Goal: Use online tool/utility: Utilize a website feature to perform a specific function

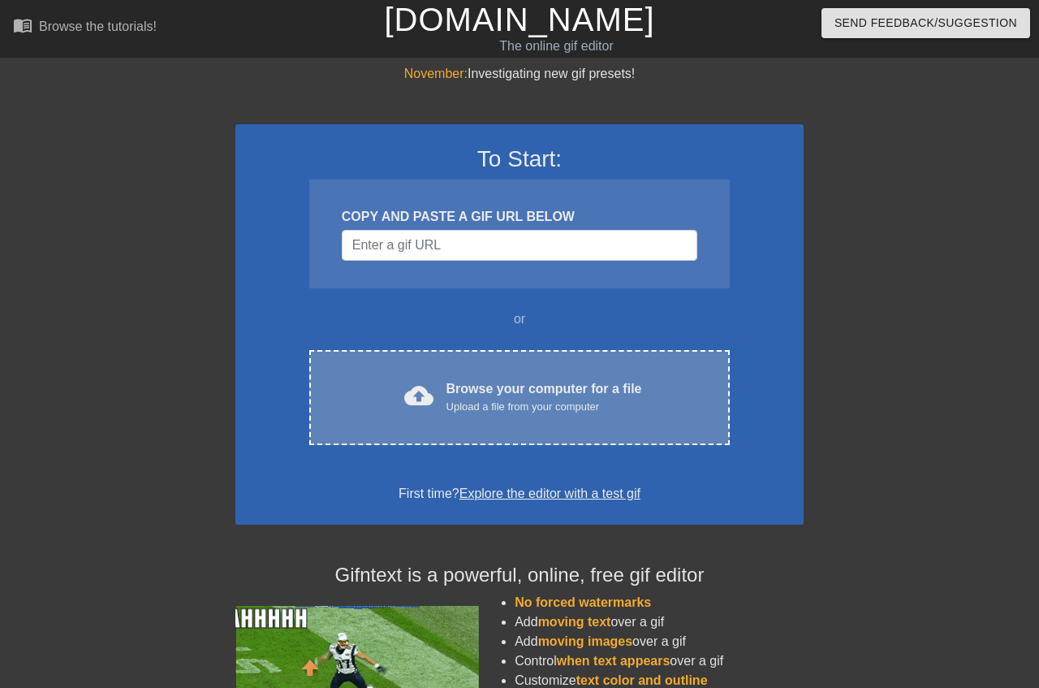
click at [418, 386] on span "cloud_upload" at bounding box center [418, 395] width 29 height 29
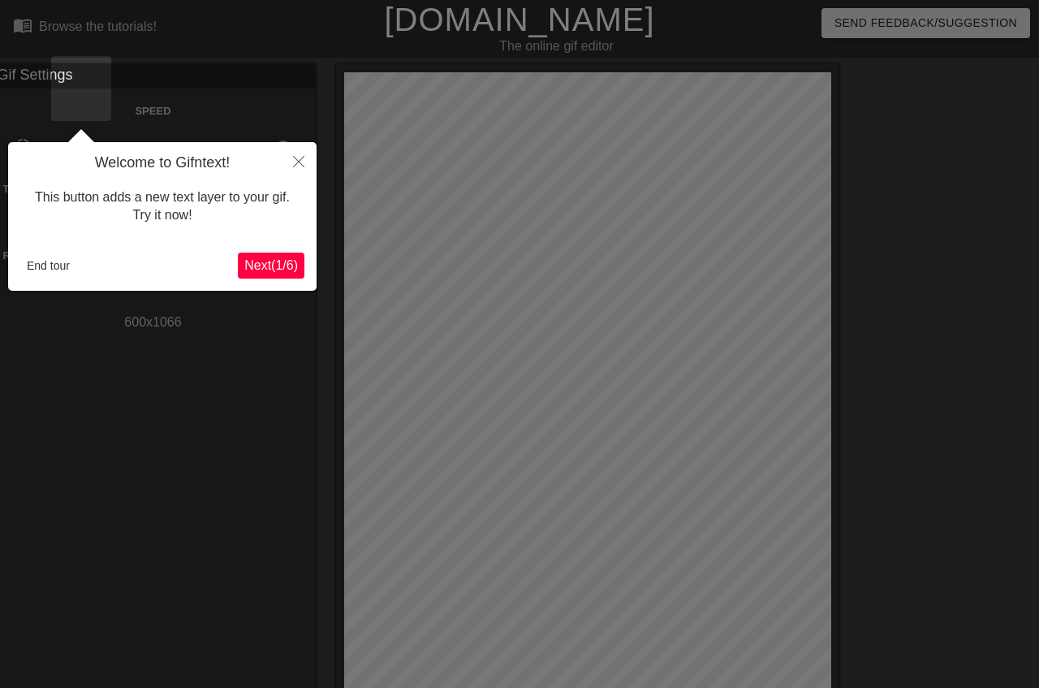
scroll to position [40, 0]
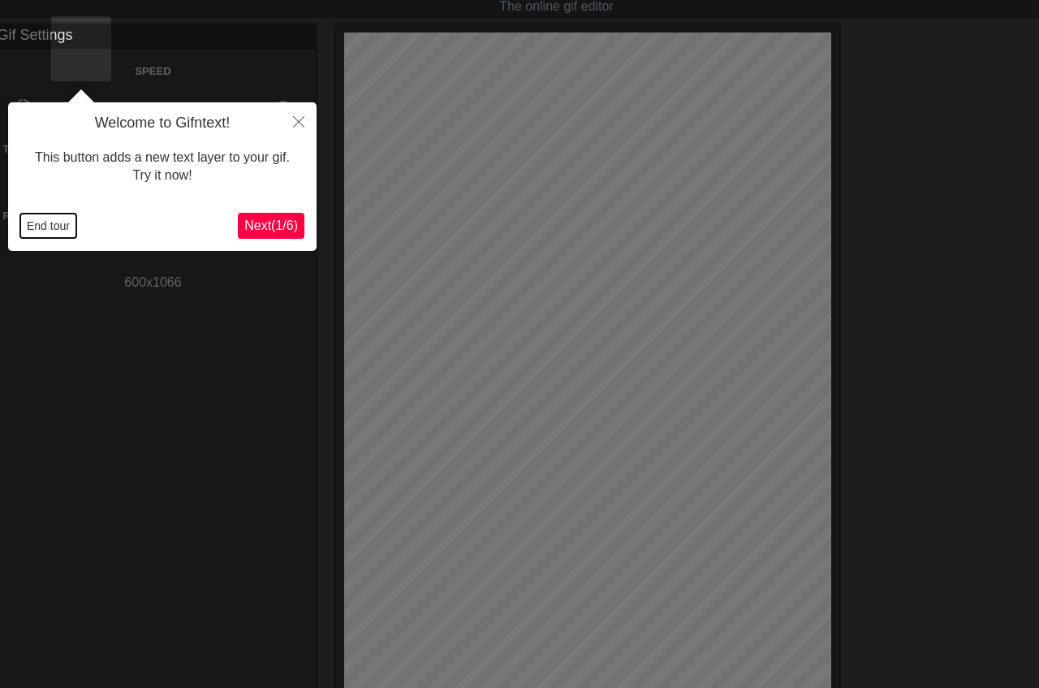
click at [44, 231] on button "End tour" at bounding box center [48, 226] width 56 height 24
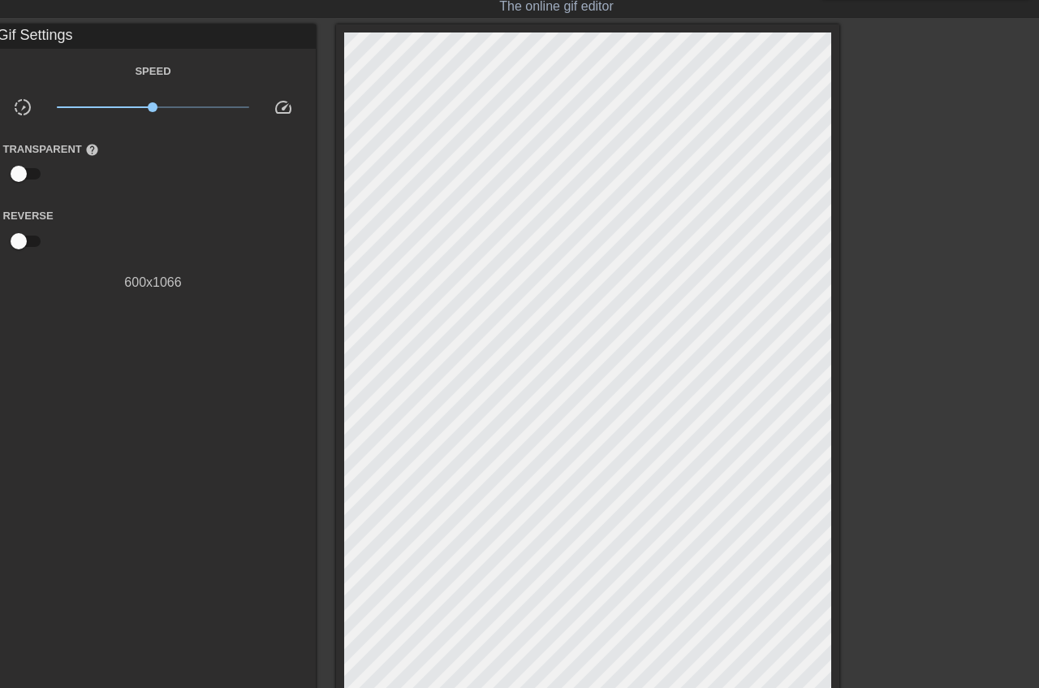
scroll to position [438, 0]
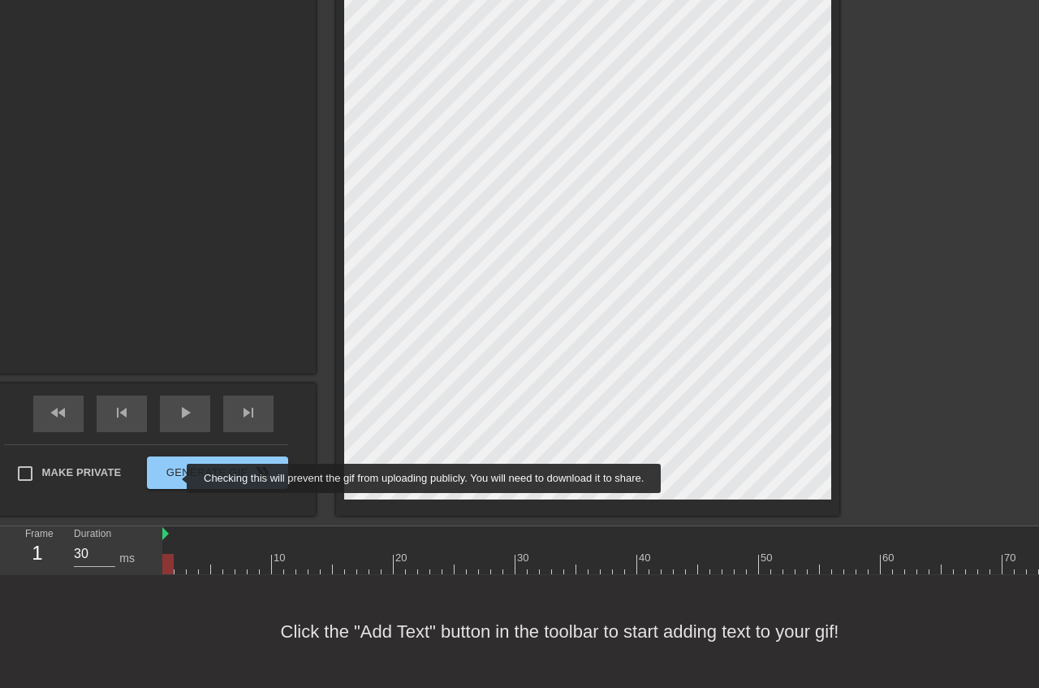
click at [122, 478] on span "Make Private" at bounding box center [82, 472] width 80 height 16
click at [42, 478] on input "Make Private" at bounding box center [25, 473] width 34 height 34
checkbox input "true"
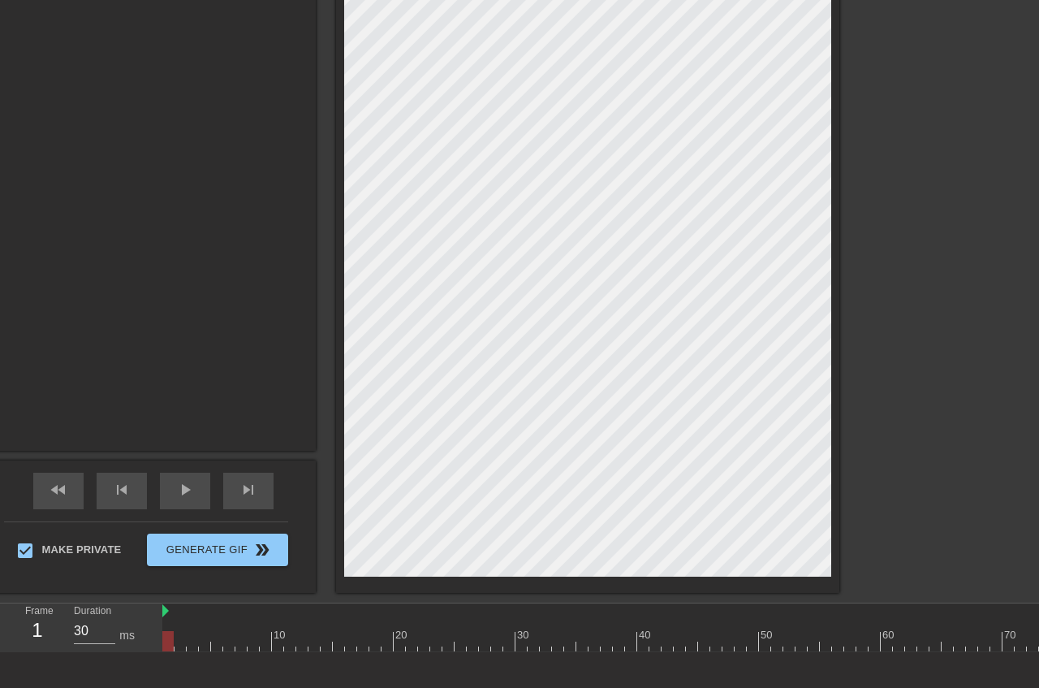
scroll to position [356, 0]
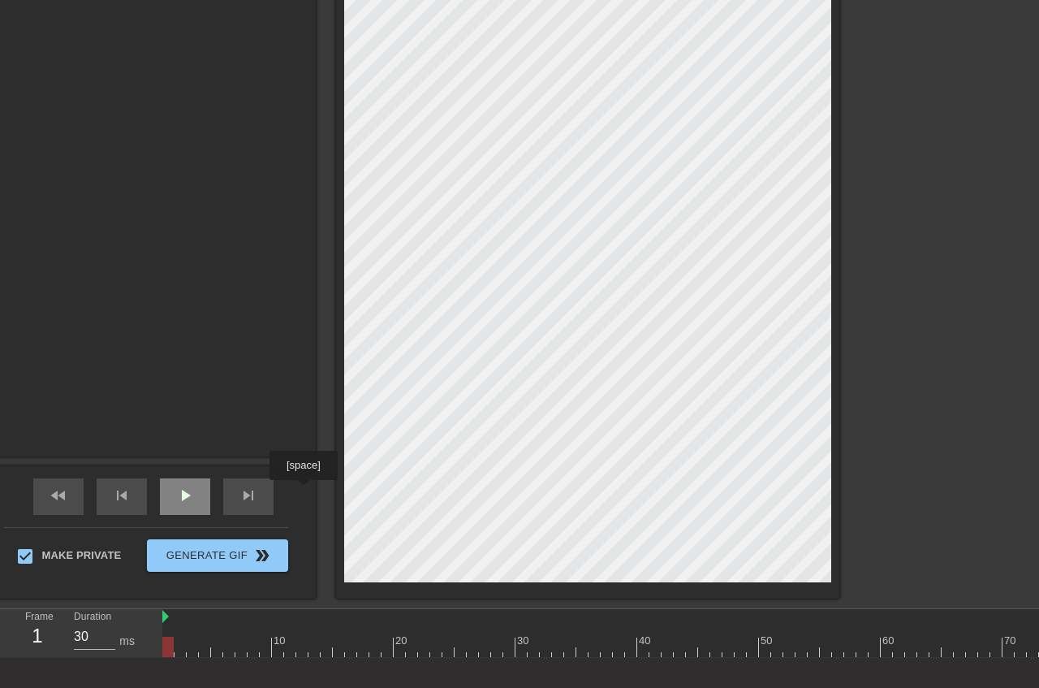
click at [195, 491] on span "play_arrow" at bounding box center [184, 494] width 19 height 19
type input "60"
click at [195, 491] on span "pause" at bounding box center [184, 494] width 19 height 19
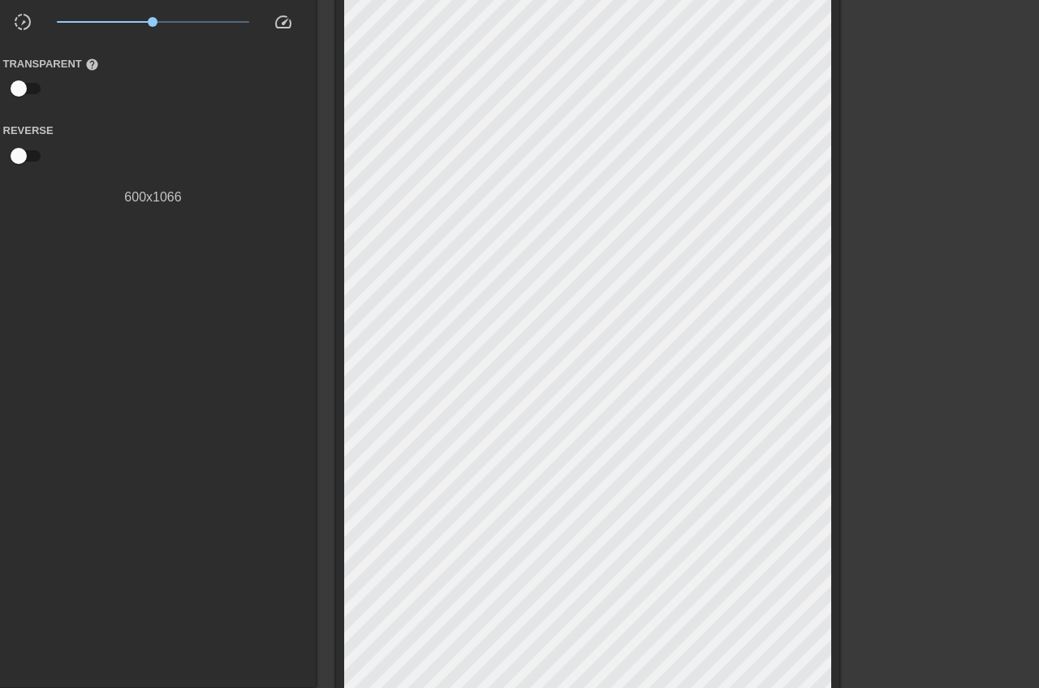
scroll to position [24, 0]
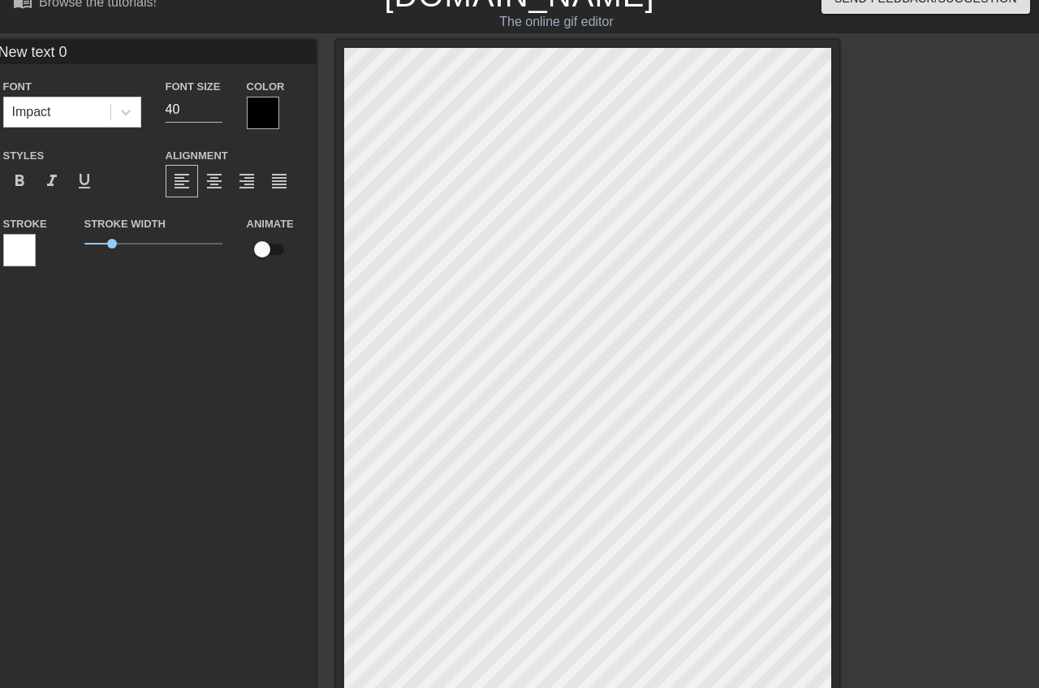
click at [279, 114] on div at bounding box center [263, 113] width 32 height 32
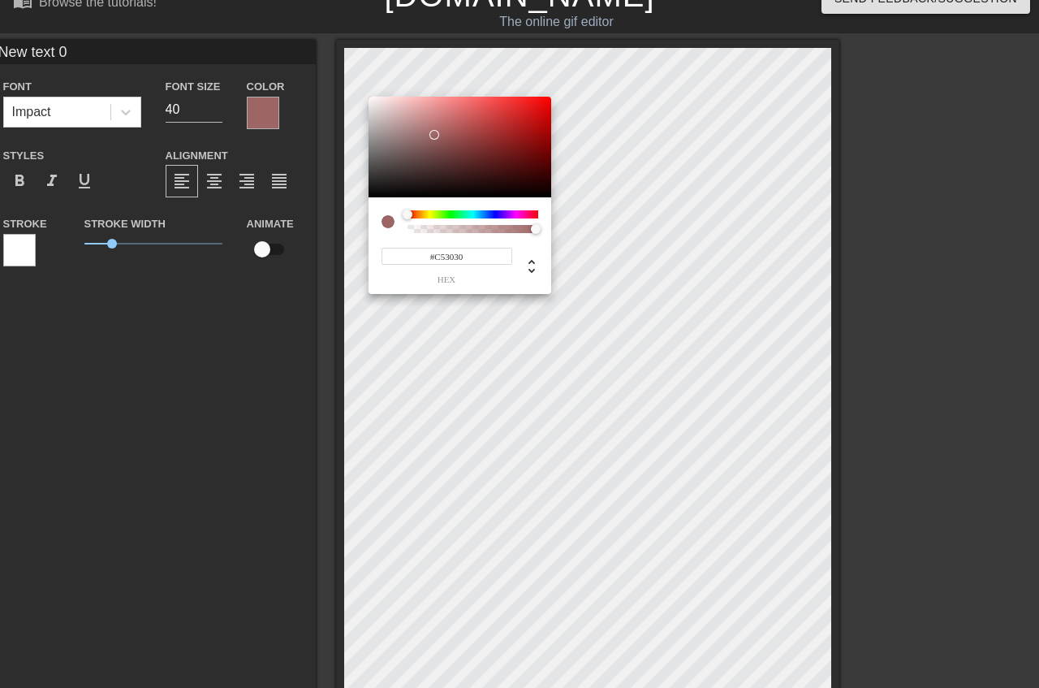
type input "#FF0000"
drag, startPoint x: 434, startPoint y: 135, endPoint x: 658, endPoint y: 77, distance: 230.6
click at [551, 97] on div at bounding box center [460, 147] width 183 height 101
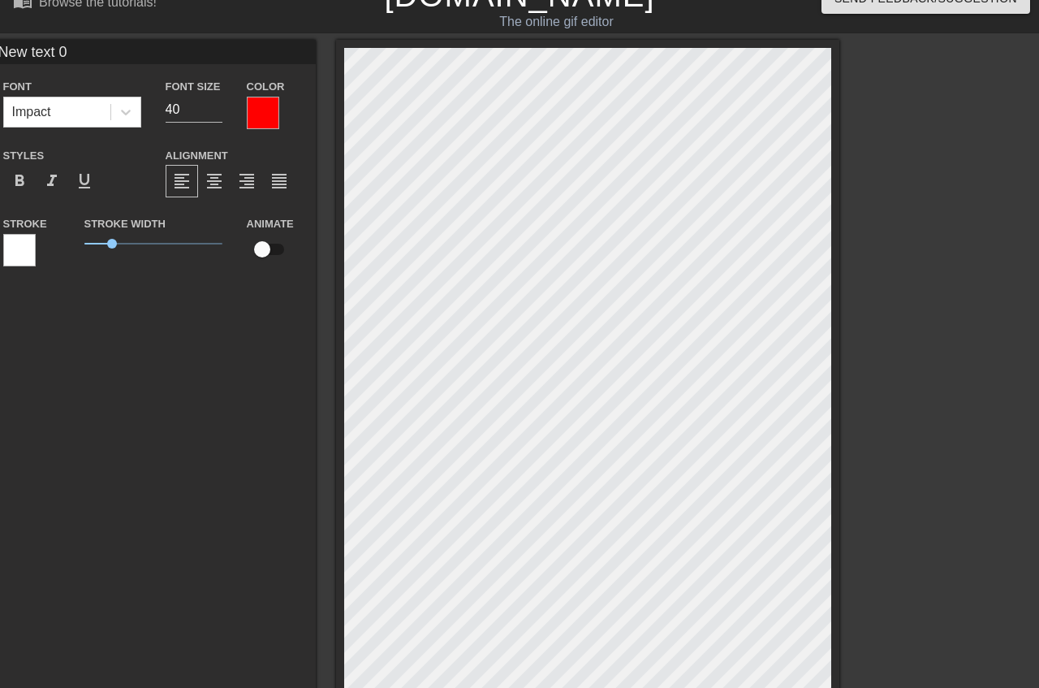
click at [36, 245] on div at bounding box center [19, 250] width 32 height 32
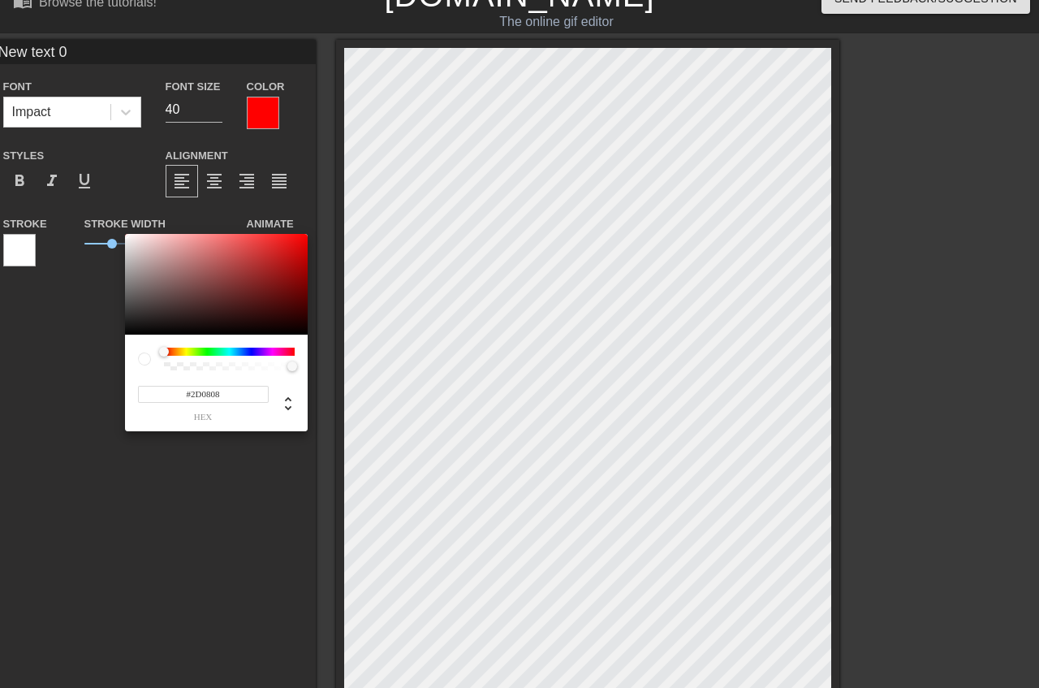
type input "#000000"
drag, startPoint x: 393, startPoint y: 360, endPoint x: 485, endPoint y: 398, distance: 99.8
click at [308, 334] on div at bounding box center [216, 284] width 183 height 101
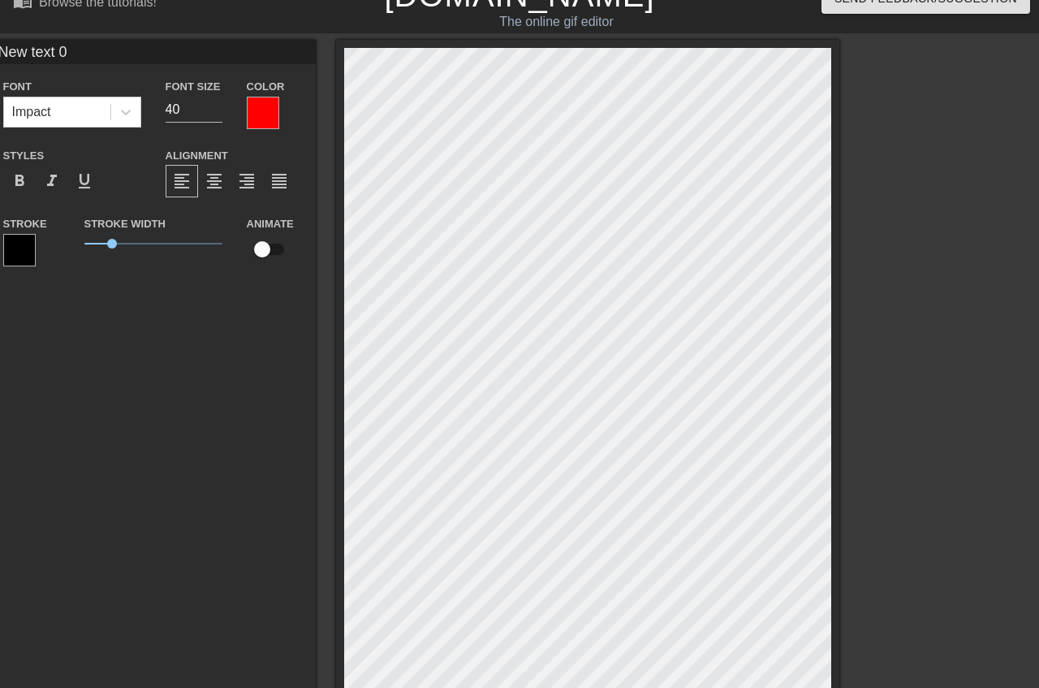
scroll to position [0, 2]
type input "P"
type textarea "P"
type input "PR"
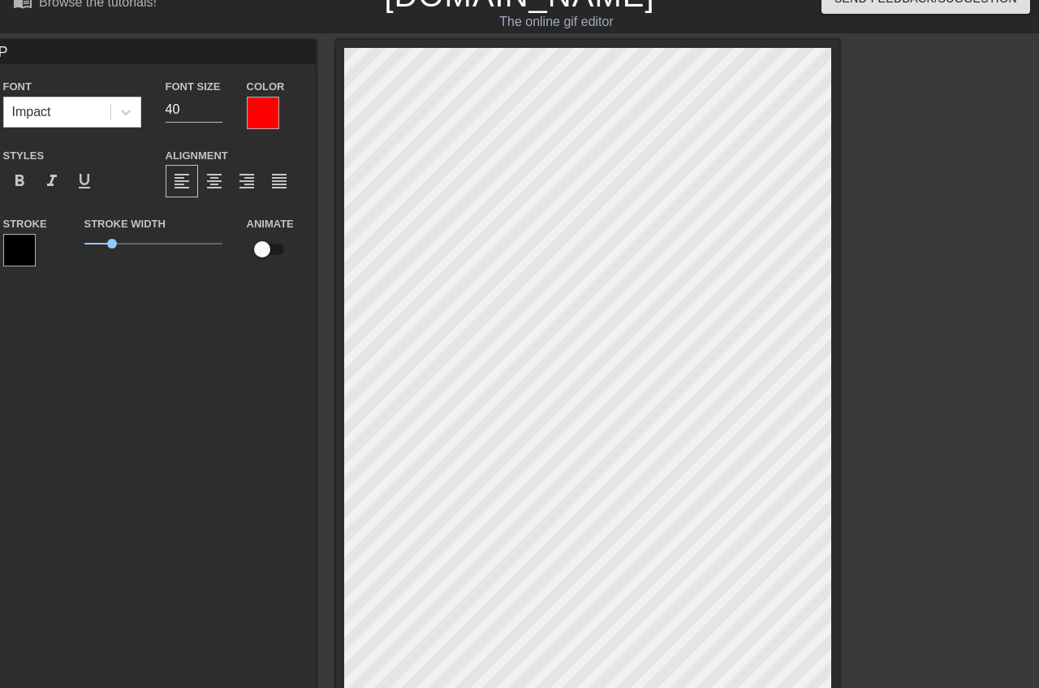
type textarea "PR"
type input "P"
type textarea "P"
type input "Pr"
type textarea "Pr"
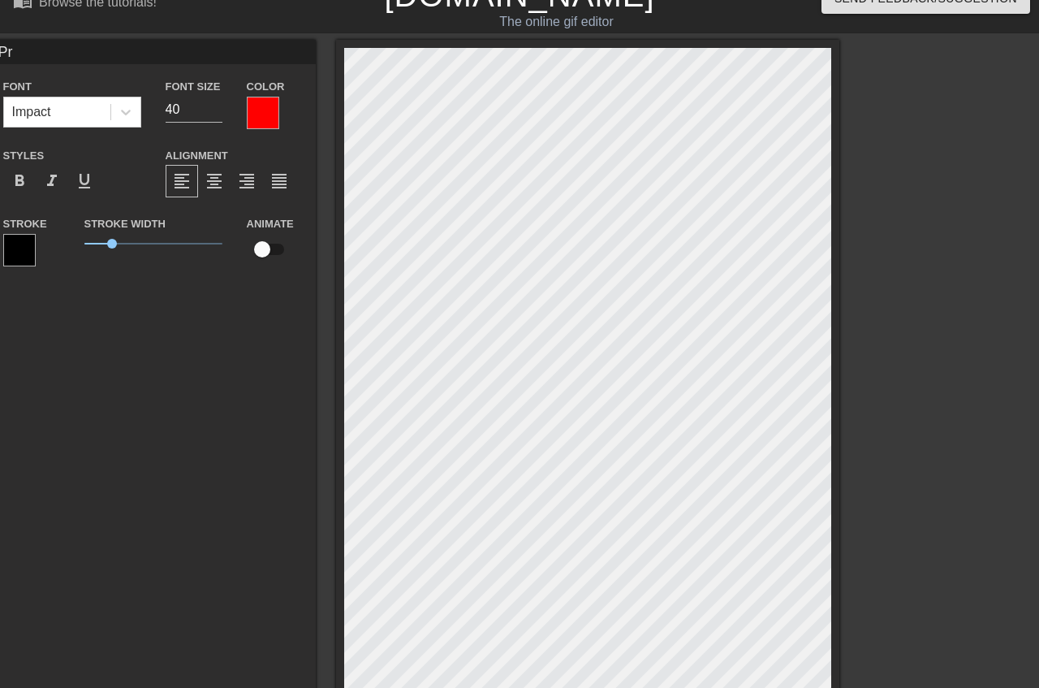
type input "Pro"
type textarea "Pro"
type input "Prou"
type textarea "Prou"
type input "Proud"
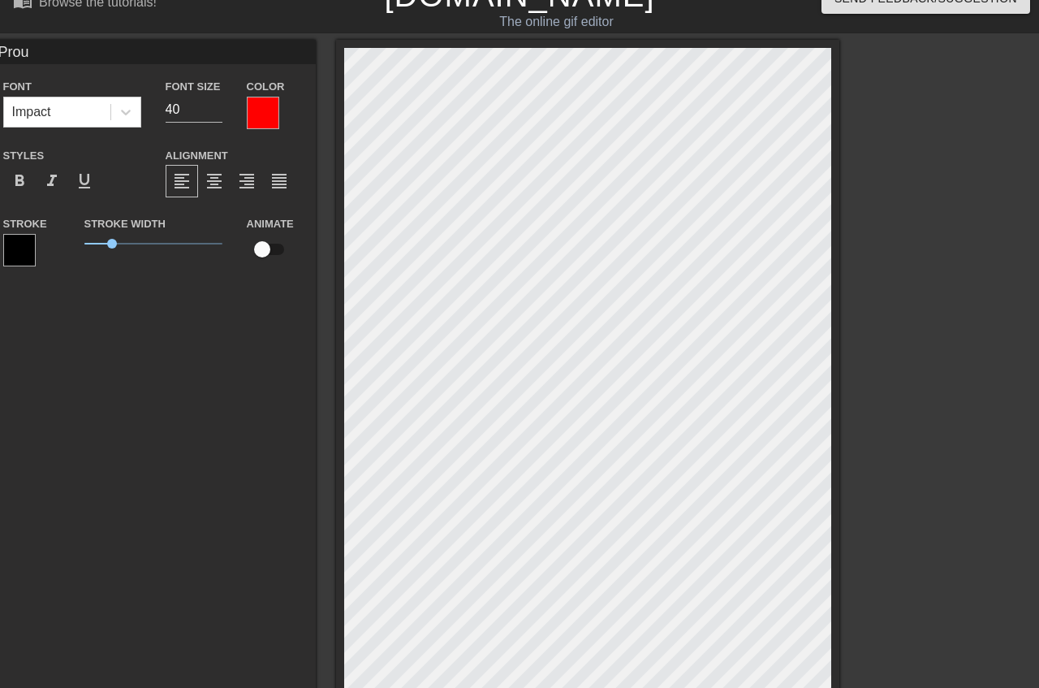
type textarea "Proud"
type input "Proud"
type textarea "Proud"
type input "Proud B"
type textarea "Proud B"
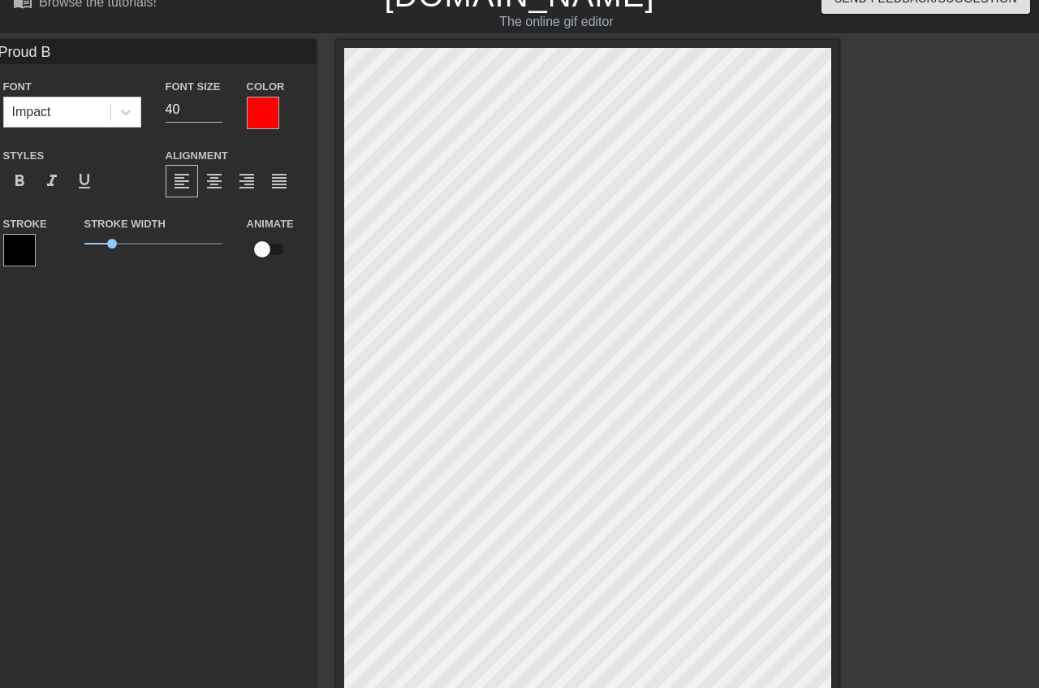
type input "Proud Bo"
type textarea "Proud Bo"
type input "Proud Boy"
type textarea "Proud Boy"
type input "Proud Boys"
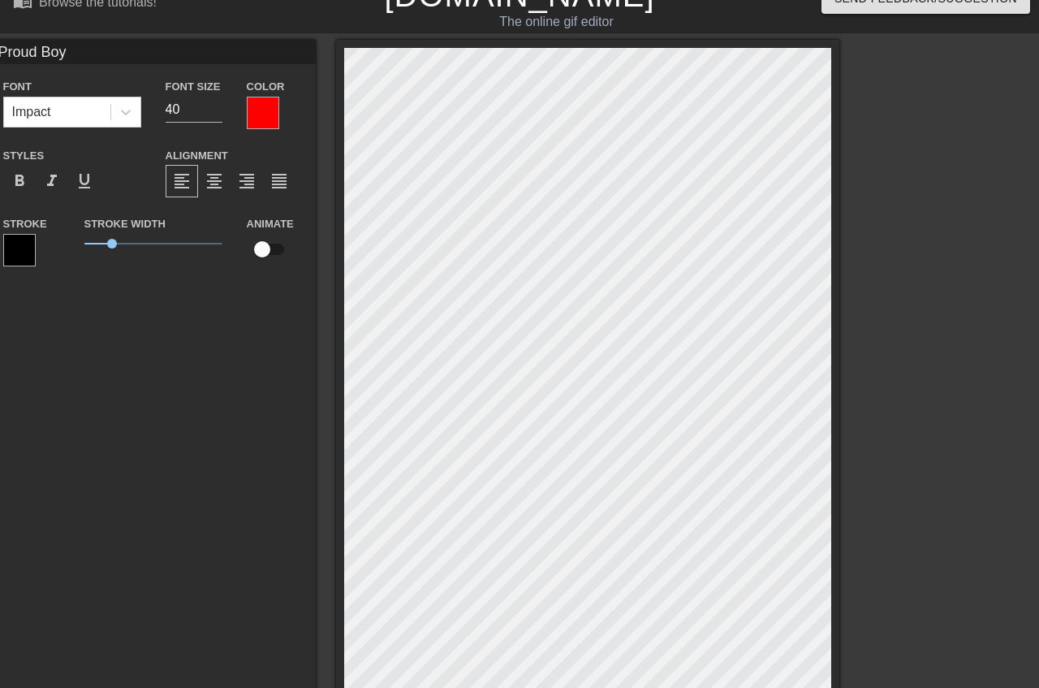
type textarea "Proud Boys"
type input "Proud Boys"
type textarea "Proud Boys"
type input "Proud Boys w"
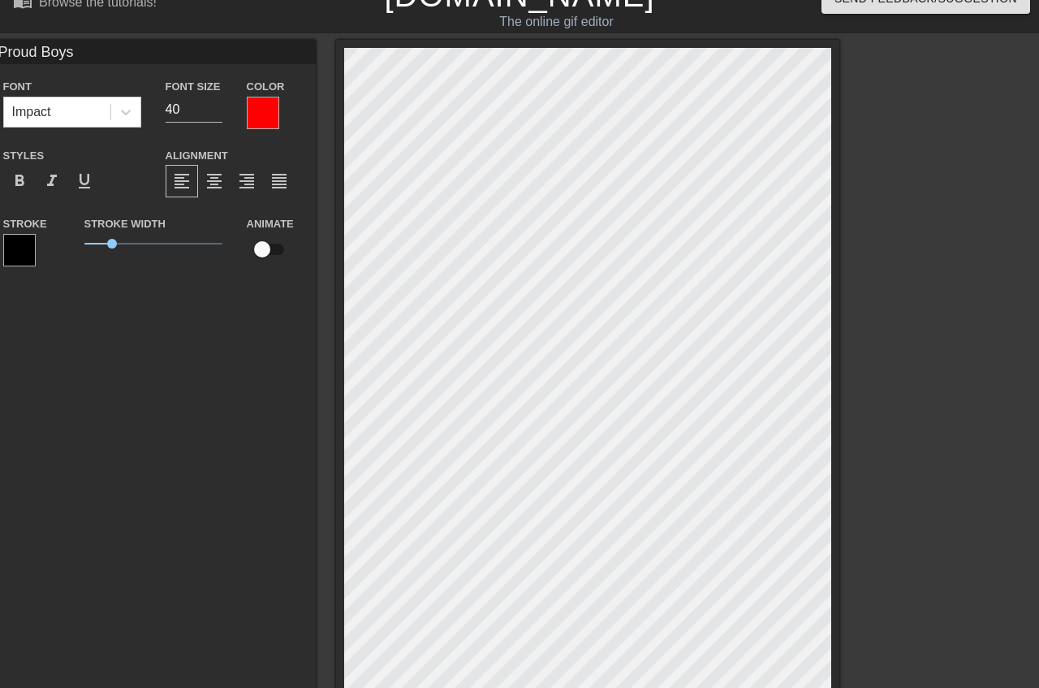
type textarea "Proud Boys w"
type input "Proud Boys wi"
type textarea "Proud Boys wi"
type input "Proud Boys win"
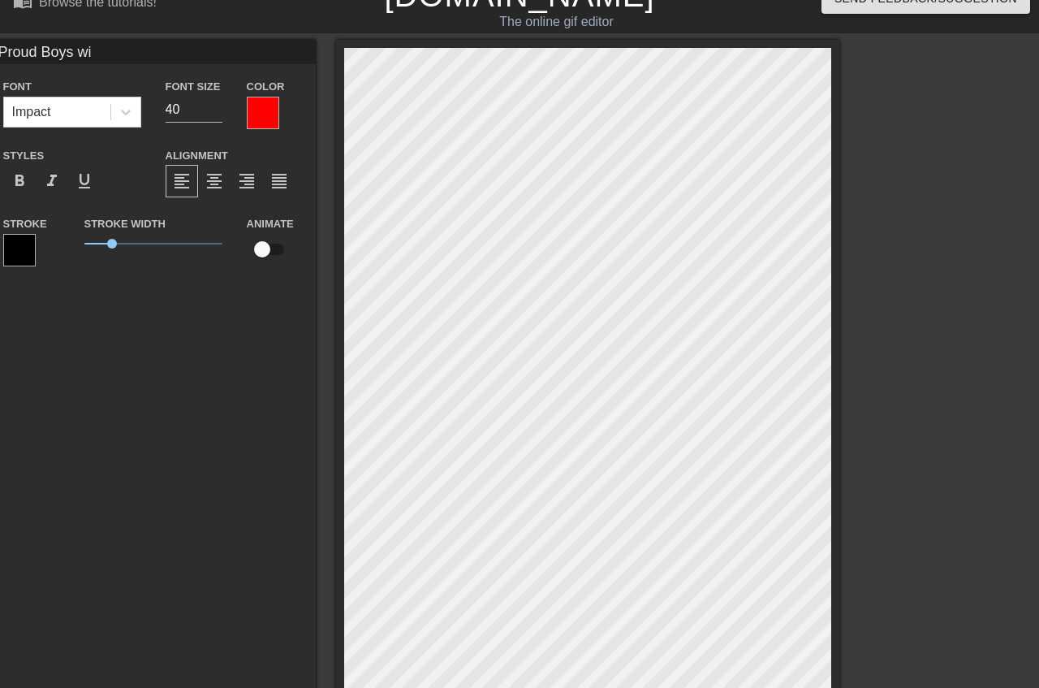
type textarea "Proud Boys win"
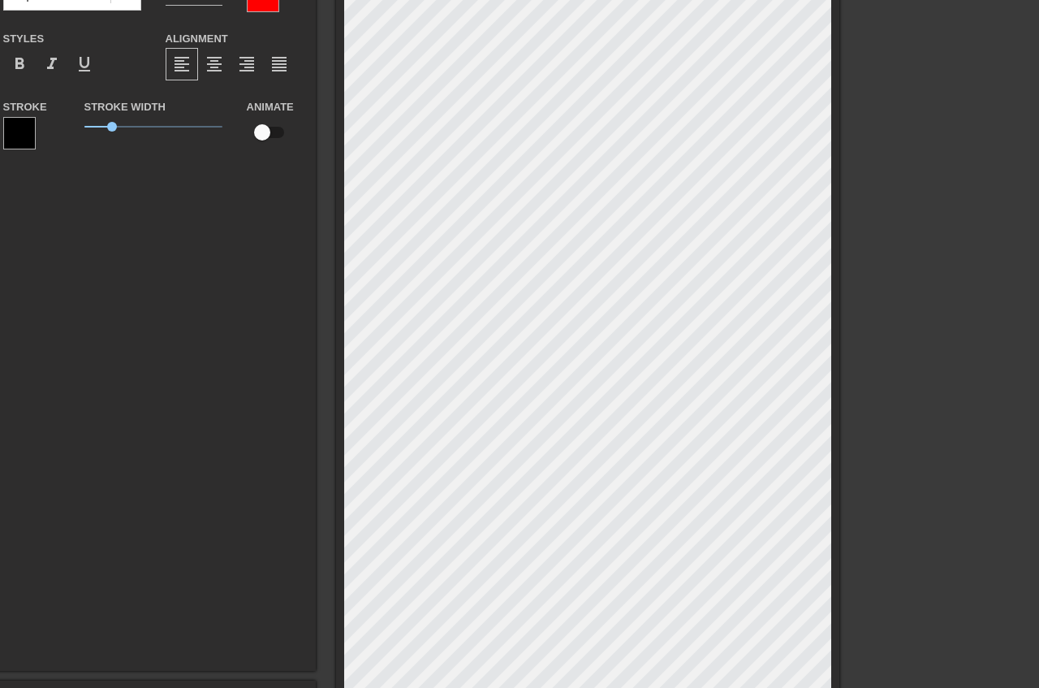
scroll to position [365, 0]
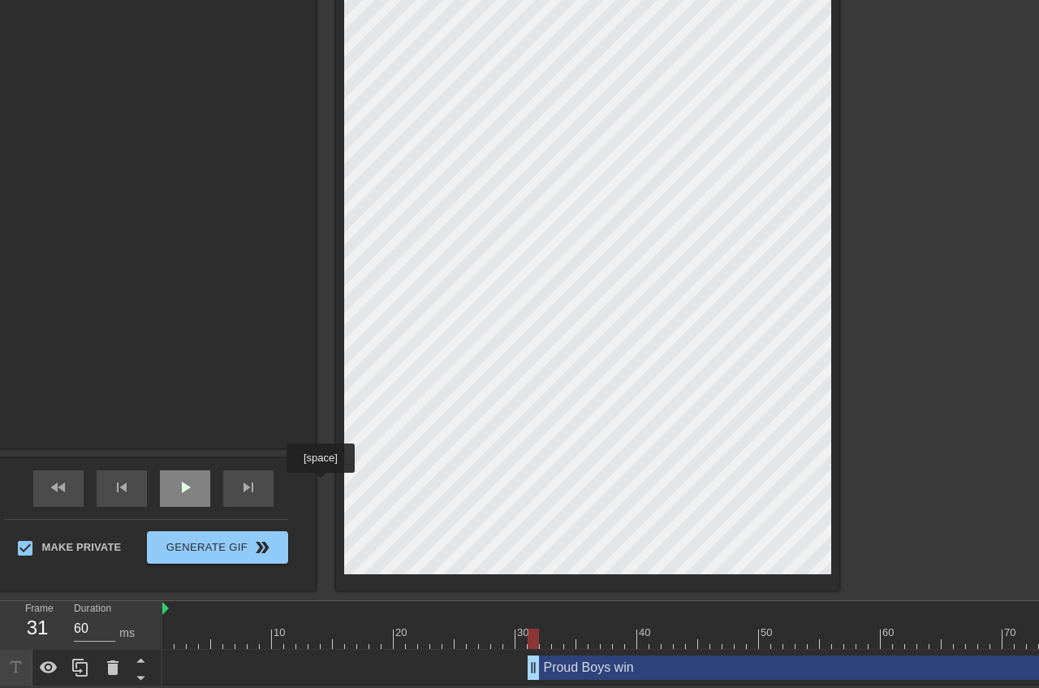
click at [210, 484] on div "play_arrow" at bounding box center [185, 488] width 50 height 37
click at [195, 484] on span "pause" at bounding box center [184, 486] width 19 height 19
drag, startPoint x: 858, startPoint y: 640, endPoint x: 779, endPoint y: 640, distance: 79.6
click at [779, 640] on div at bounding box center [923, 638] width 1522 height 20
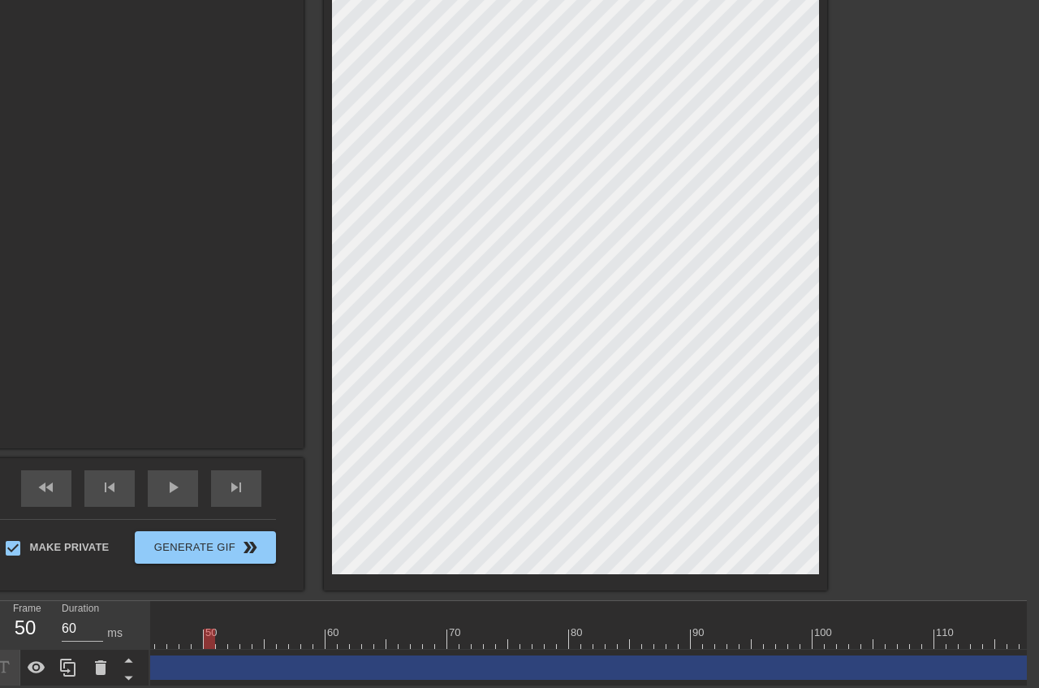
scroll to position [0, 649]
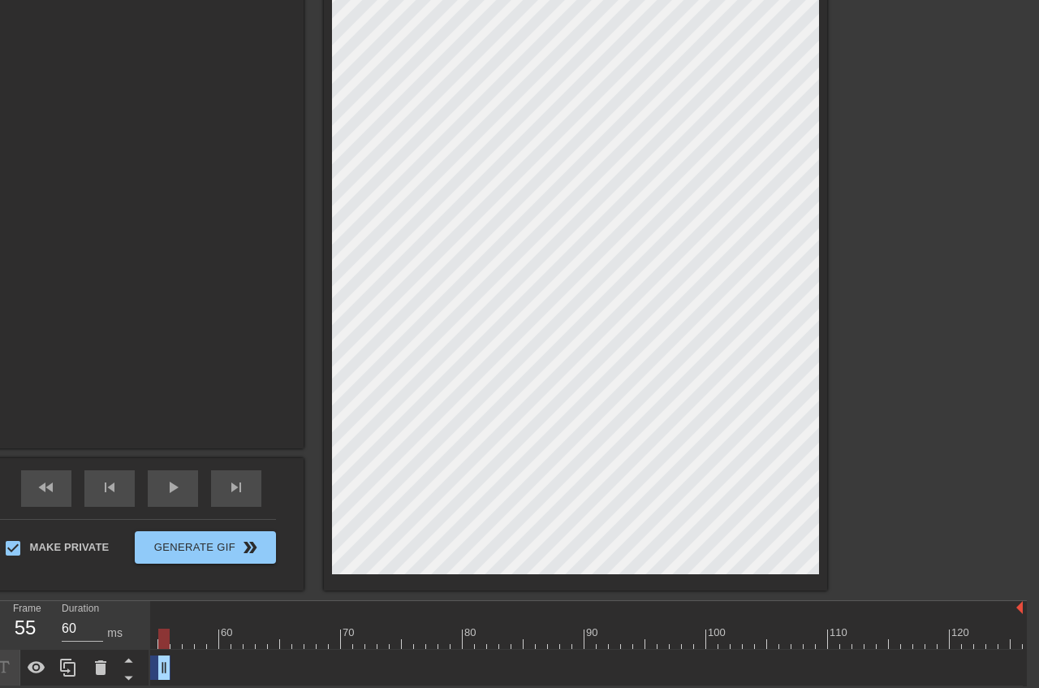
drag, startPoint x: 1017, startPoint y: 658, endPoint x: 170, endPoint y: 646, distance: 847.6
click at [170, 646] on div "10 20 30 40 50 60 70 80 90 100 110 120 Proud Boys win drag_handle drag_handle" at bounding box center [588, 643] width 877 height 85
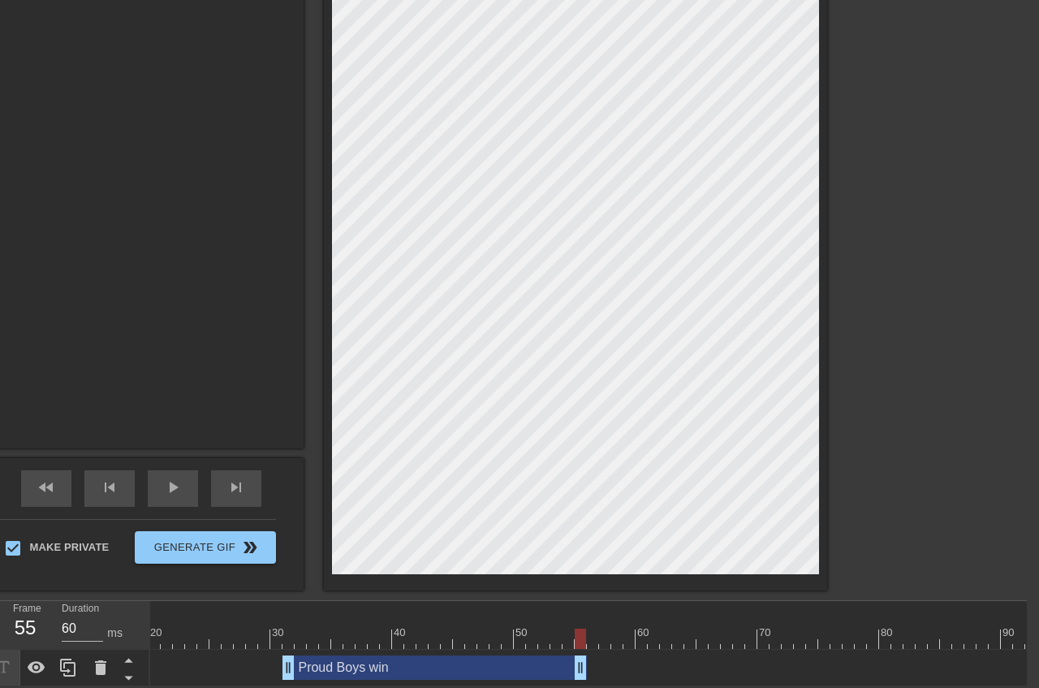
scroll to position [0, 207]
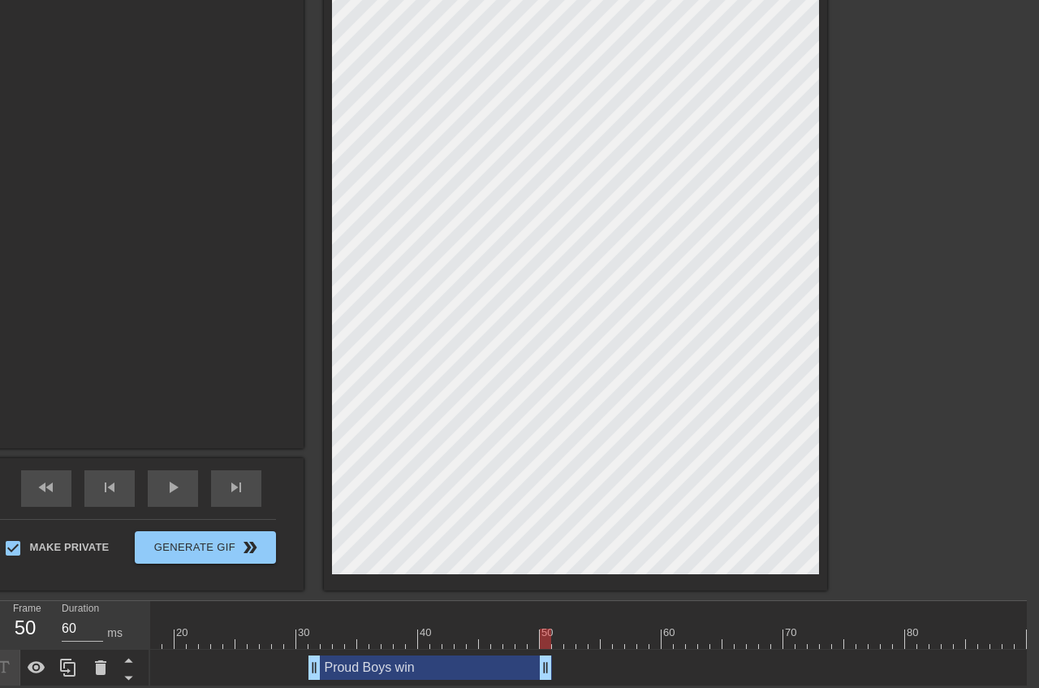
drag, startPoint x: 604, startPoint y: 658, endPoint x: 542, endPoint y: 664, distance: 62.0
click at [542, 664] on div "Proud Boys win drag_handle drag_handle" at bounding box center [430, 667] width 244 height 24
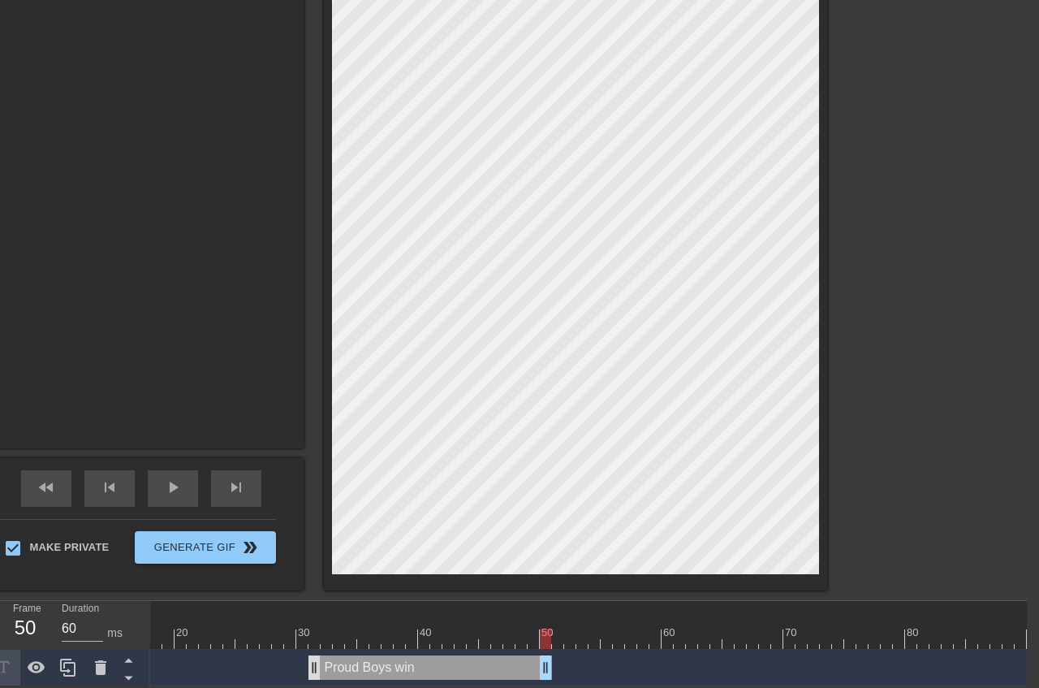
click at [317, 665] on div "Proud Boys win drag_handle drag_handle" at bounding box center [430, 667] width 244 height 24
click at [317, 642] on div at bounding box center [704, 638] width 1522 height 20
type input "60"
click at [313, 666] on div "Proud Boys win drag_handle drag_handle" at bounding box center [430, 667] width 244 height 24
click at [317, 668] on div "Proud Boys win drag_handle drag_handle" at bounding box center [430, 667] width 244 height 24
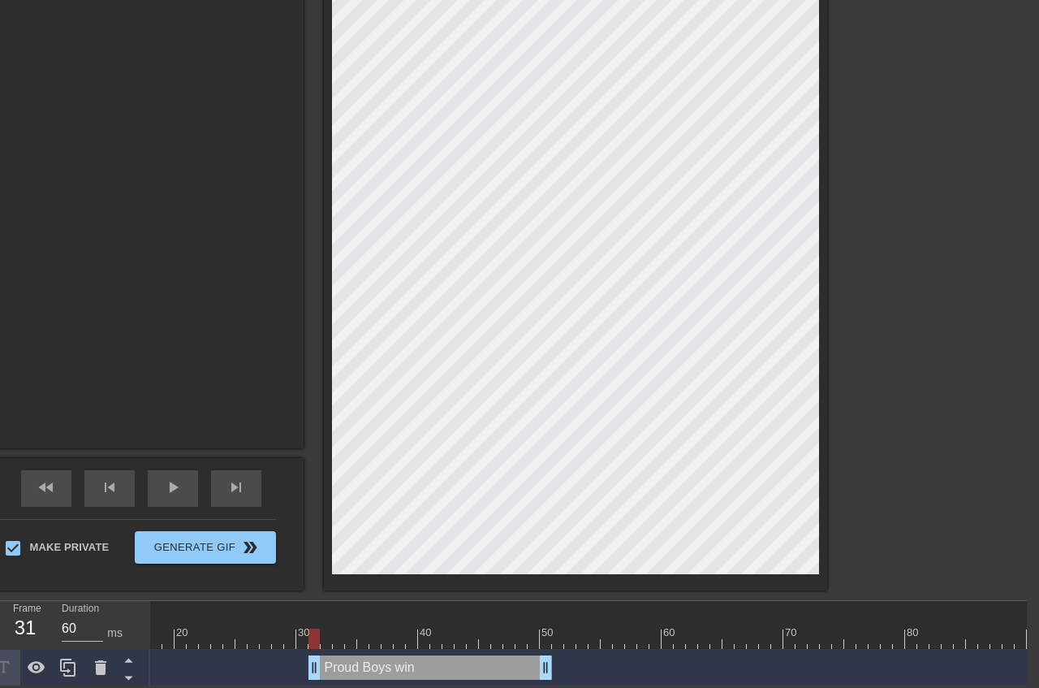
scroll to position [0, 12]
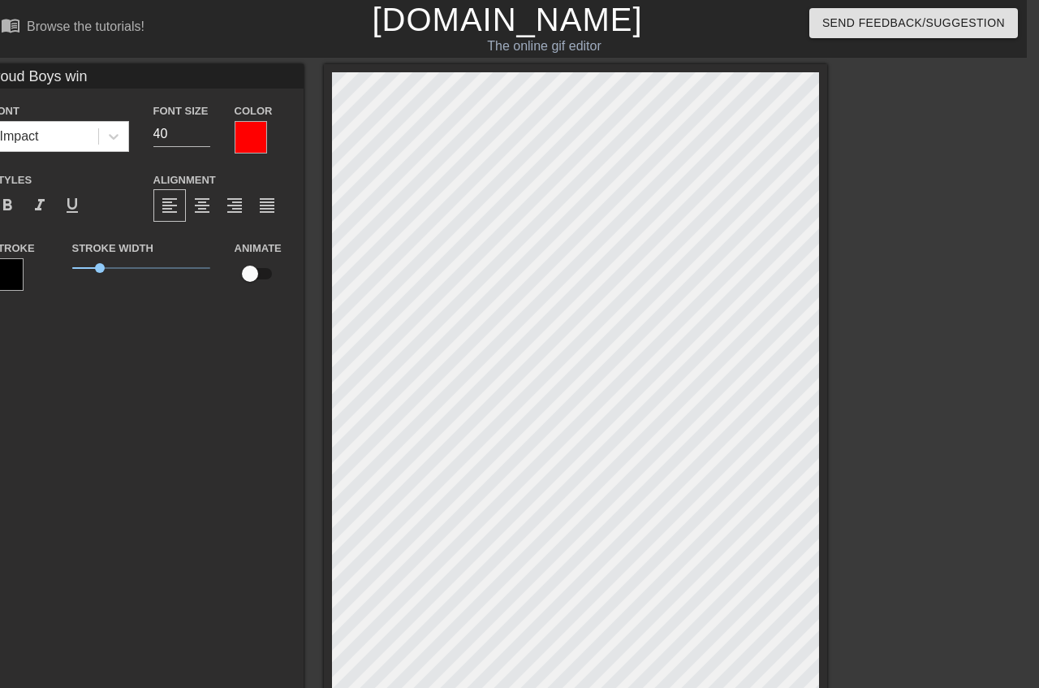
click at [296, 274] on input "checkbox" at bounding box center [250, 273] width 93 height 31
checkbox input "true"
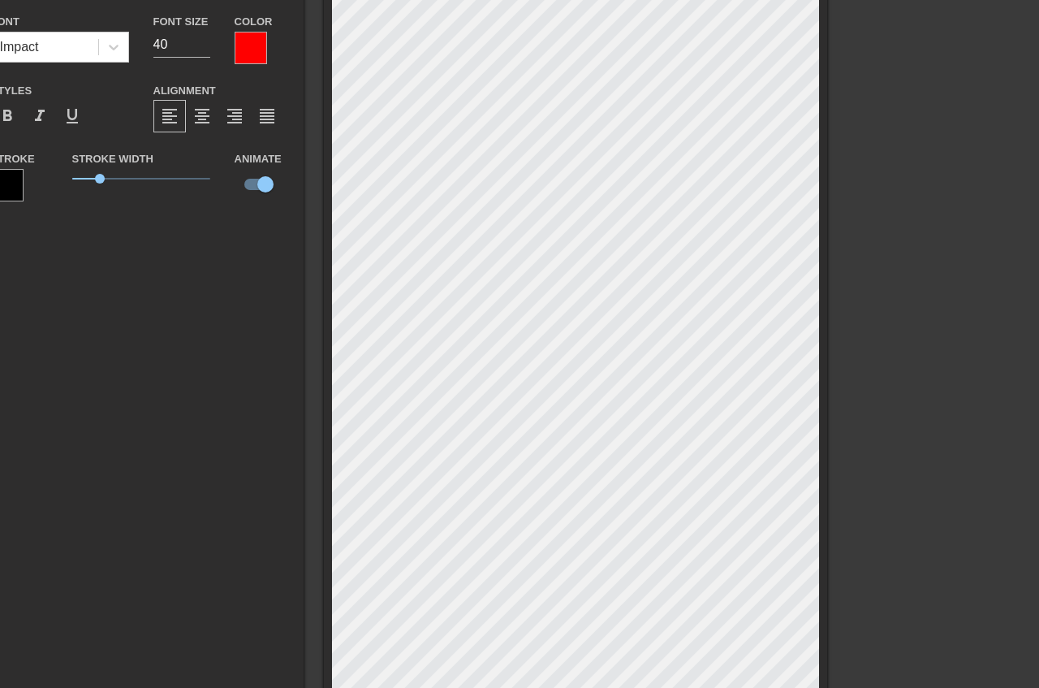
scroll to position [365, 12]
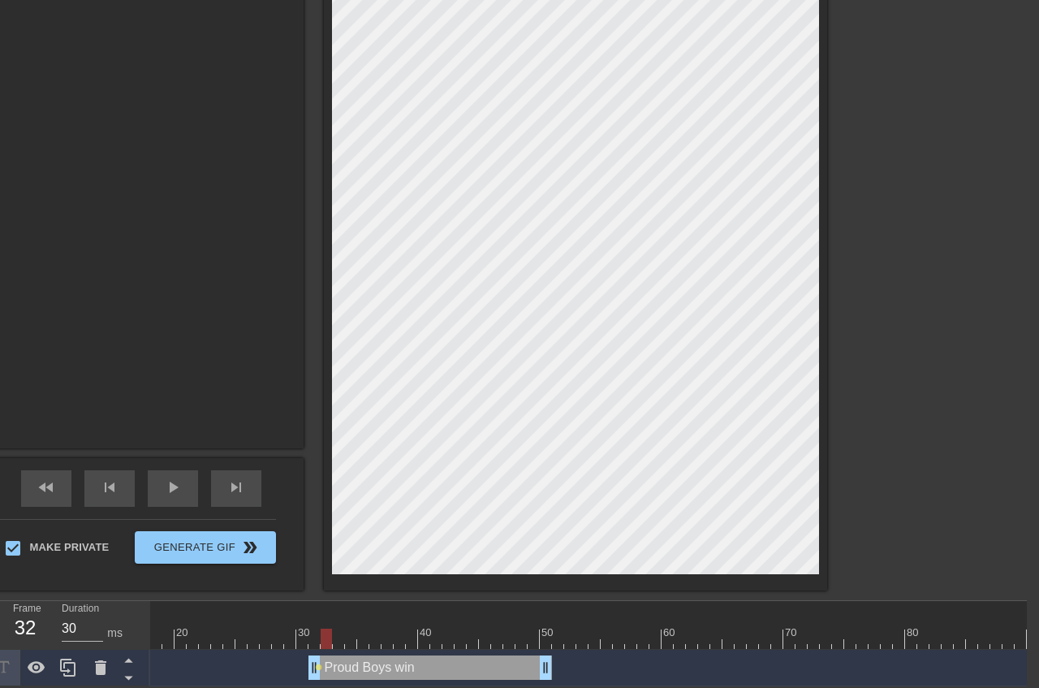
click at [327, 638] on div at bounding box center [704, 638] width 1522 height 20
click at [340, 636] on div at bounding box center [704, 638] width 1522 height 20
click at [325, 639] on div at bounding box center [704, 638] width 1522 height 20
click at [313, 642] on div at bounding box center [704, 638] width 1522 height 20
click at [348, 641] on div at bounding box center [704, 638] width 1522 height 20
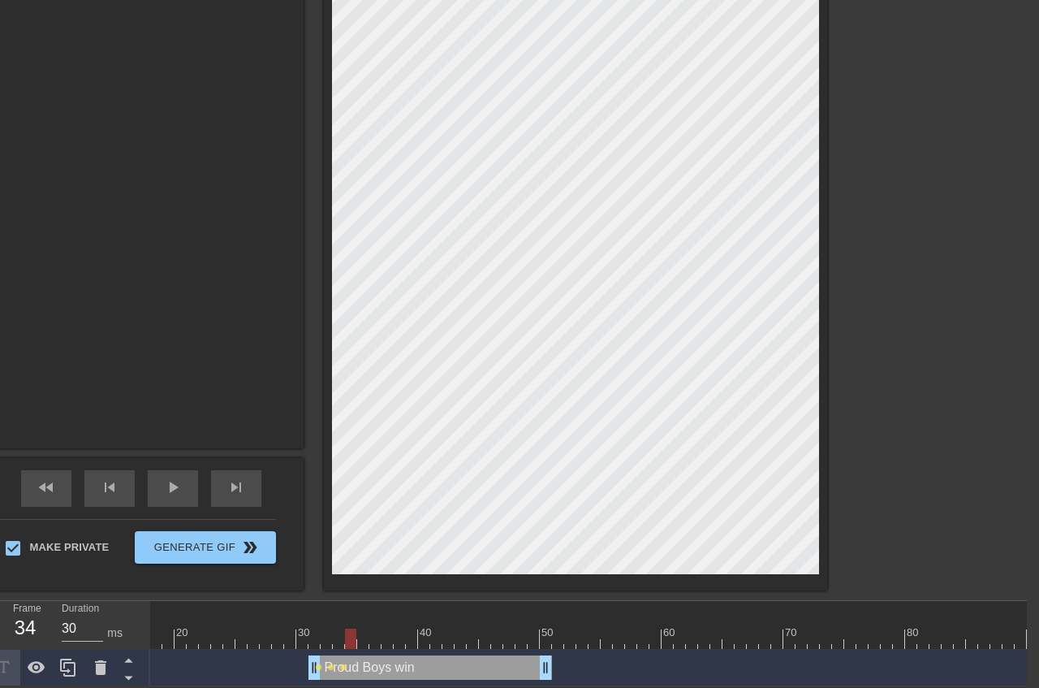
click at [364, 638] on div at bounding box center [704, 638] width 1522 height 20
click at [377, 637] on div at bounding box center [704, 638] width 1522 height 20
click at [386, 637] on div at bounding box center [704, 638] width 1522 height 20
click at [400, 640] on div at bounding box center [704, 638] width 1522 height 20
click at [410, 638] on div at bounding box center [704, 638] width 1522 height 20
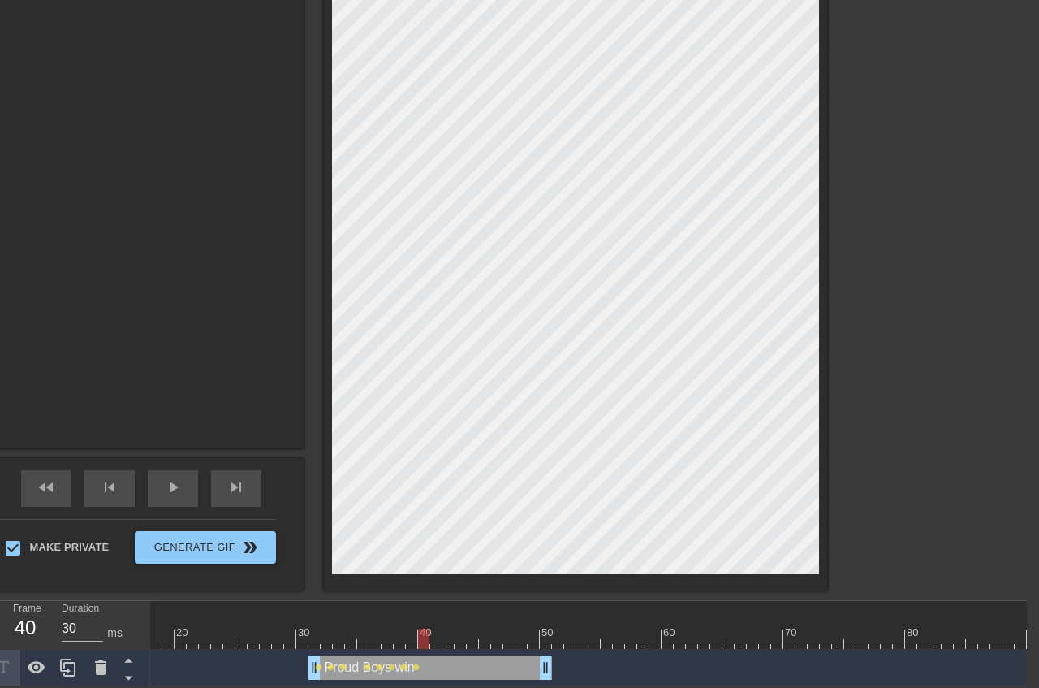
click at [423, 639] on div at bounding box center [704, 638] width 1522 height 20
click at [434, 644] on div at bounding box center [704, 638] width 1522 height 20
click at [198, 472] on div "play_arrow" at bounding box center [173, 488] width 50 height 37
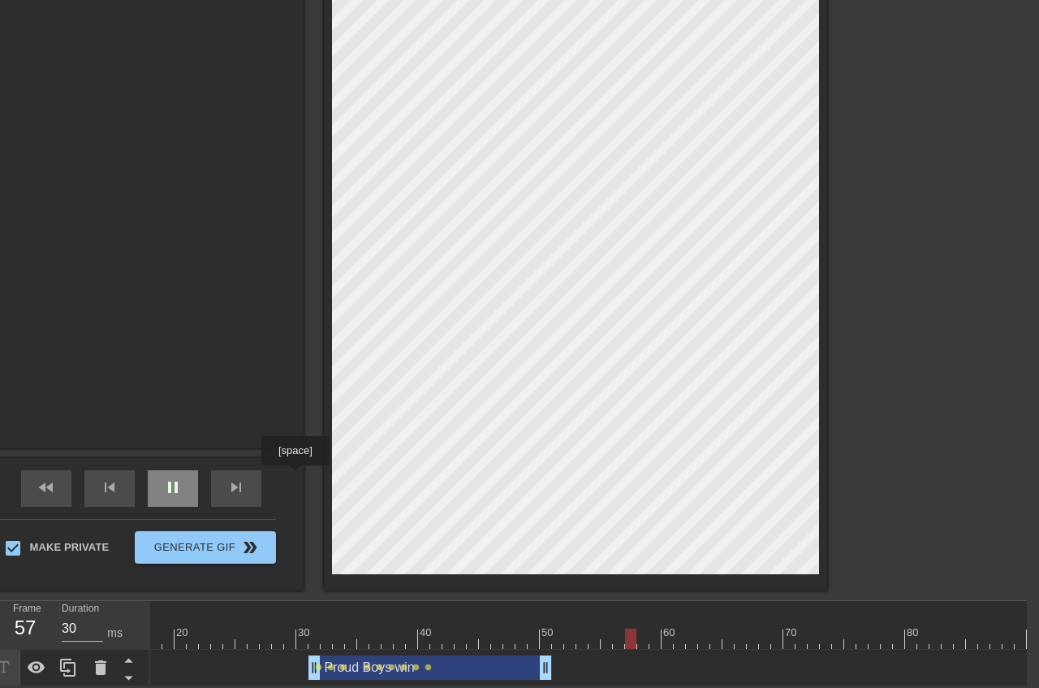
click at [183, 477] on span "pause" at bounding box center [172, 486] width 19 height 19
click at [488, 638] on div at bounding box center [704, 638] width 1522 height 20
drag, startPoint x: 377, startPoint y: 635, endPoint x: 312, endPoint y: 632, distance: 65.0
click at [312, 632] on div at bounding box center [704, 638] width 1522 height 20
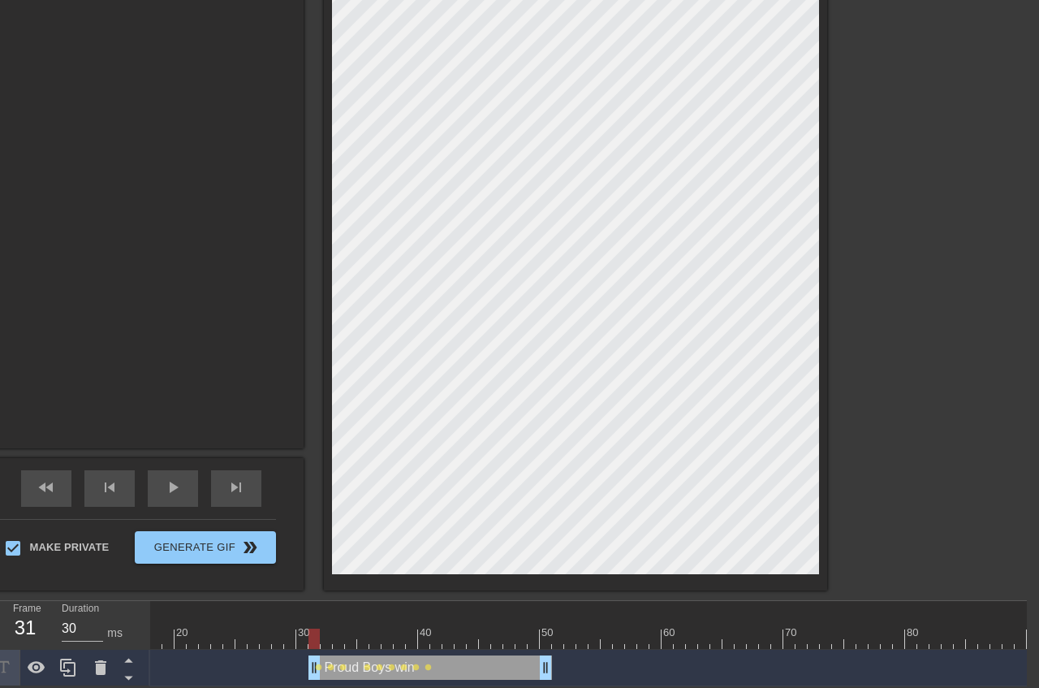
click at [326, 641] on div at bounding box center [704, 638] width 1522 height 20
click at [337, 644] on div at bounding box center [704, 638] width 1522 height 20
click at [349, 642] on div at bounding box center [704, 638] width 1522 height 20
click at [366, 644] on div at bounding box center [704, 638] width 1522 height 20
click at [374, 645] on div at bounding box center [704, 638] width 1522 height 20
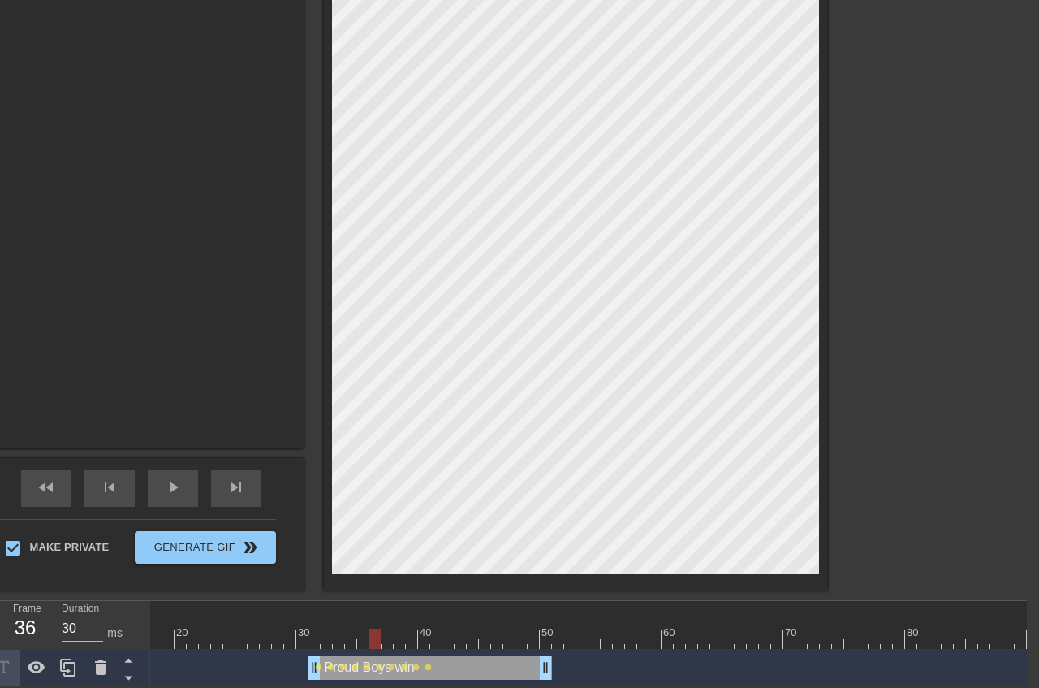
click at [386, 640] on div at bounding box center [704, 638] width 1522 height 20
click at [403, 640] on div at bounding box center [704, 638] width 1522 height 20
click at [412, 640] on div at bounding box center [704, 638] width 1522 height 20
click at [424, 642] on div at bounding box center [704, 638] width 1522 height 20
click at [436, 643] on div at bounding box center [704, 638] width 1522 height 20
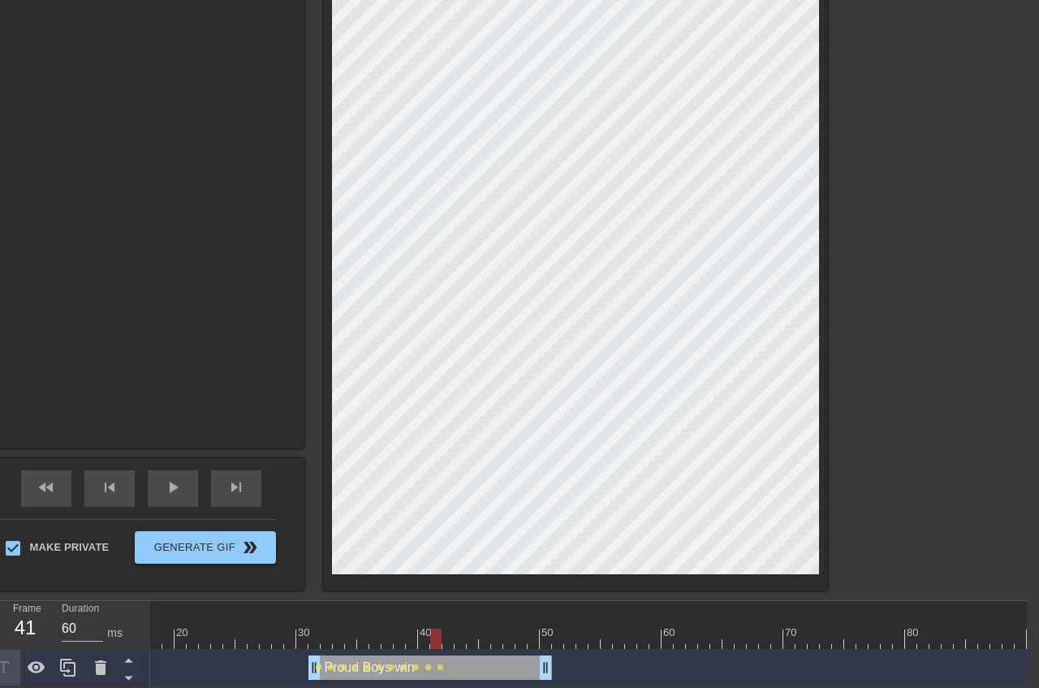
click at [446, 644] on div at bounding box center [704, 638] width 1522 height 20
click at [461, 640] on div at bounding box center [704, 638] width 1522 height 20
click at [475, 641] on div at bounding box center [704, 638] width 1522 height 20
click at [487, 643] on div at bounding box center [704, 638] width 1522 height 20
click at [496, 643] on div at bounding box center [704, 638] width 1522 height 20
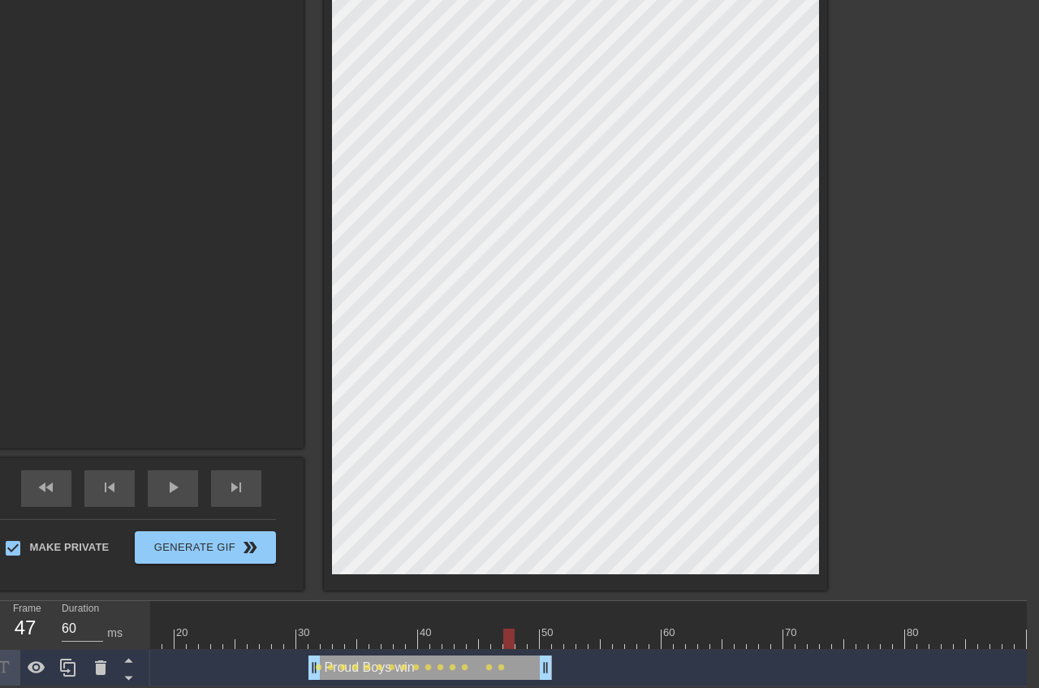
click at [511, 640] on div at bounding box center [704, 638] width 1522 height 20
click at [523, 641] on div at bounding box center [704, 638] width 1522 height 20
click at [532, 638] on div at bounding box center [704, 638] width 1522 height 20
click at [545, 639] on div at bounding box center [704, 638] width 1522 height 20
click at [556, 643] on div at bounding box center [704, 638] width 1522 height 20
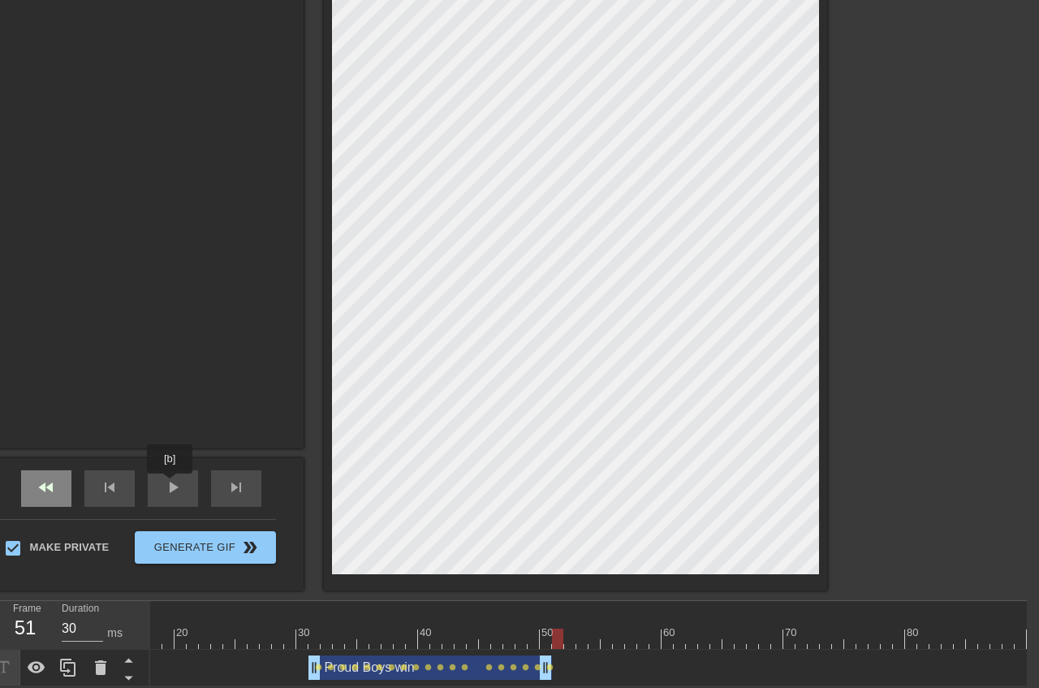
click at [56, 485] on span "fast_rewind" at bounding box center [46, 486] width 19 height 19
click at [183, 483] on span "play_arrow" at bounding box center [172, 486] width 19 height 19
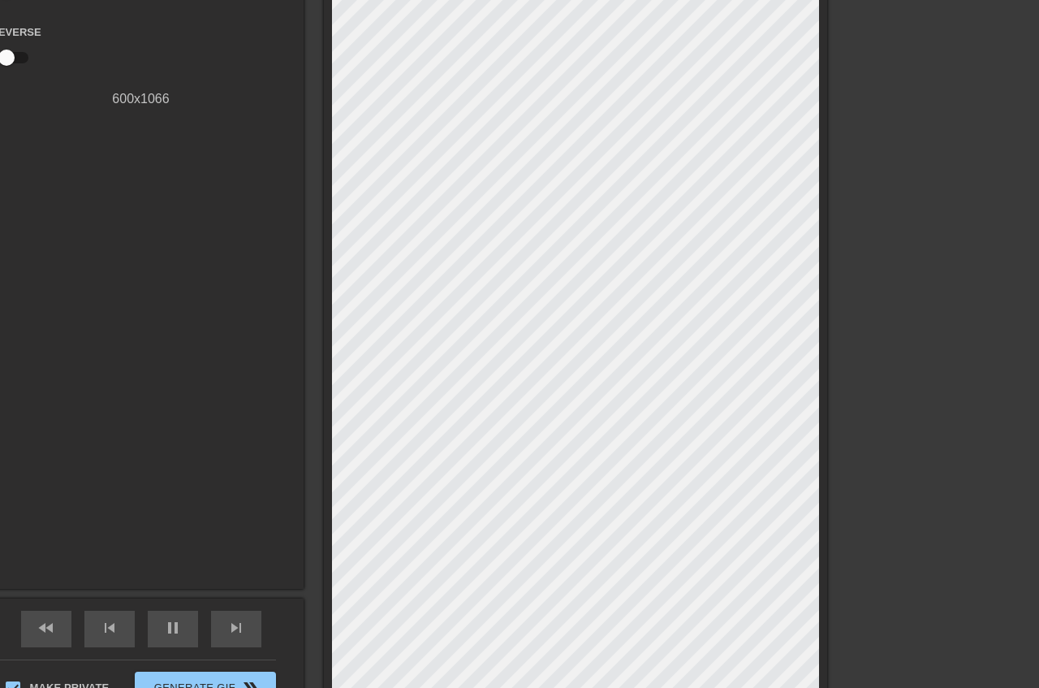
scroll to position [200, 12]
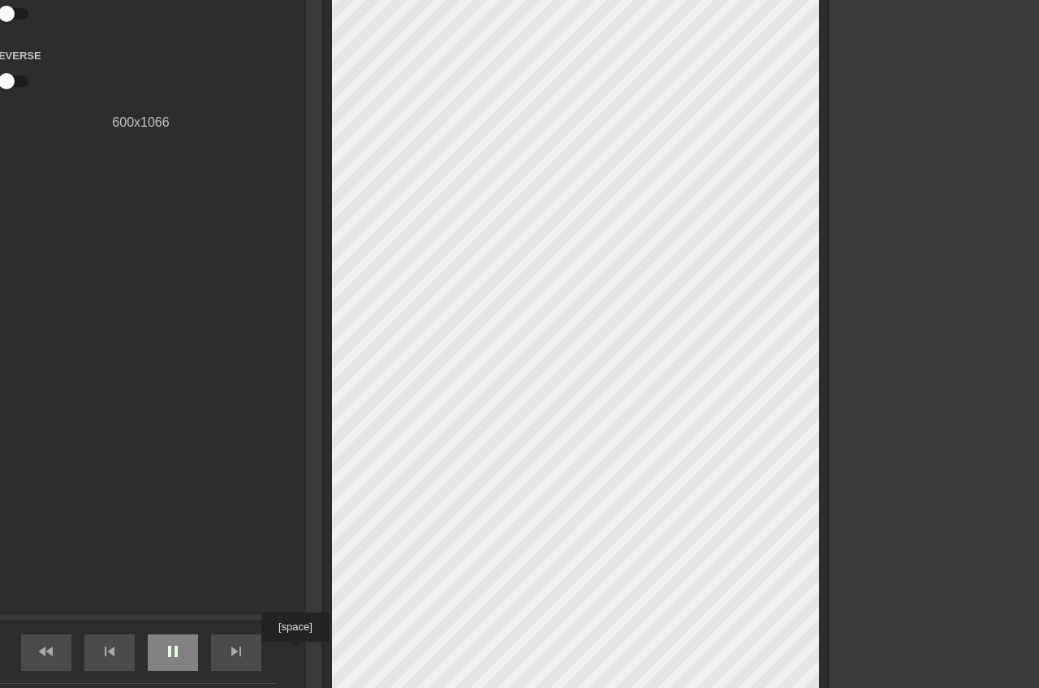
type input "30"
click at [183, 653] on span "pause" at bounding box center [172, 650] width 19 height 19
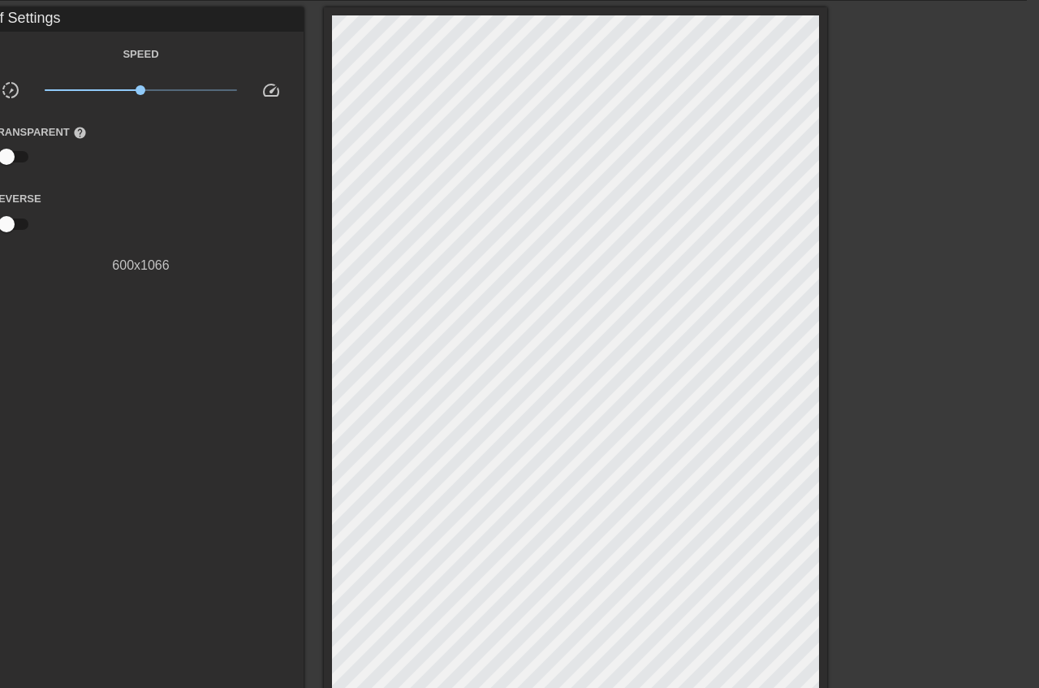
scroll to position [0, 12]
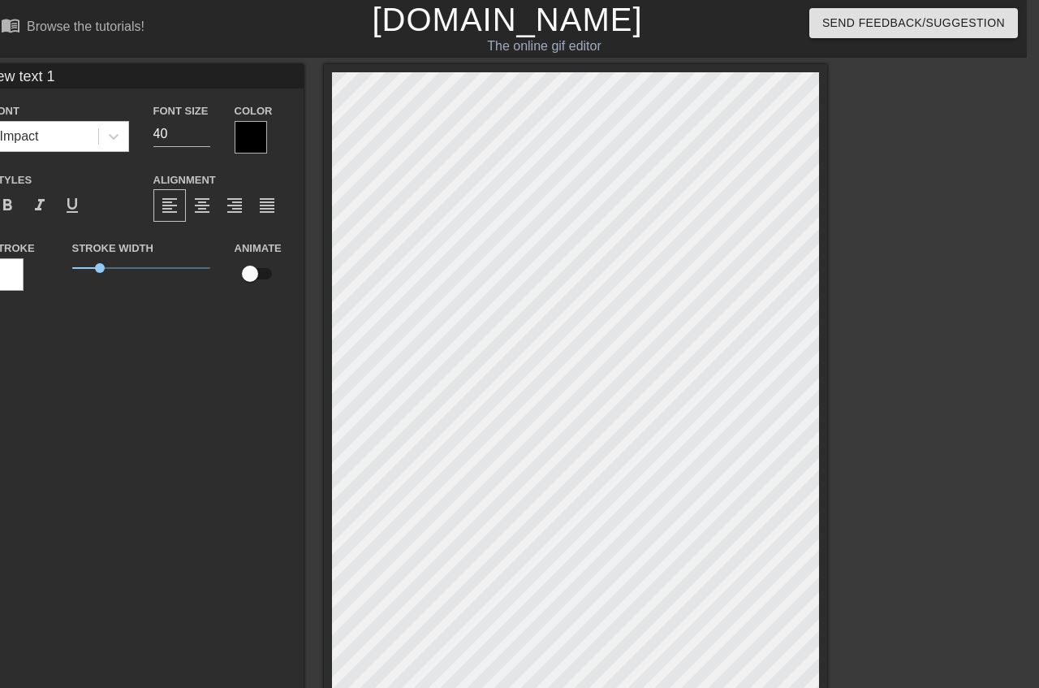
click at [267, 135] on div at bounding box center [251, 137] width 32 height 32
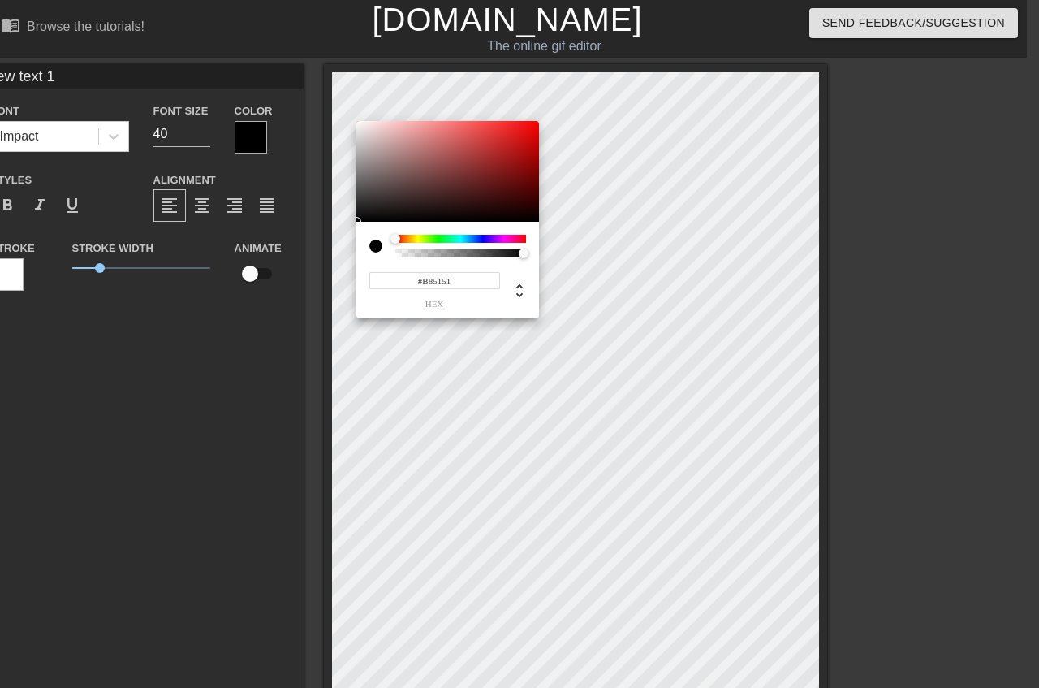
type input "#FF0000"
drag, startPoint x: 441, startPoint y: 156, endPoint x: 654, endPoint y: 109, distance: 217.8
click at [539, 121] on div at bounding box center [447, 171] width 183 height 101
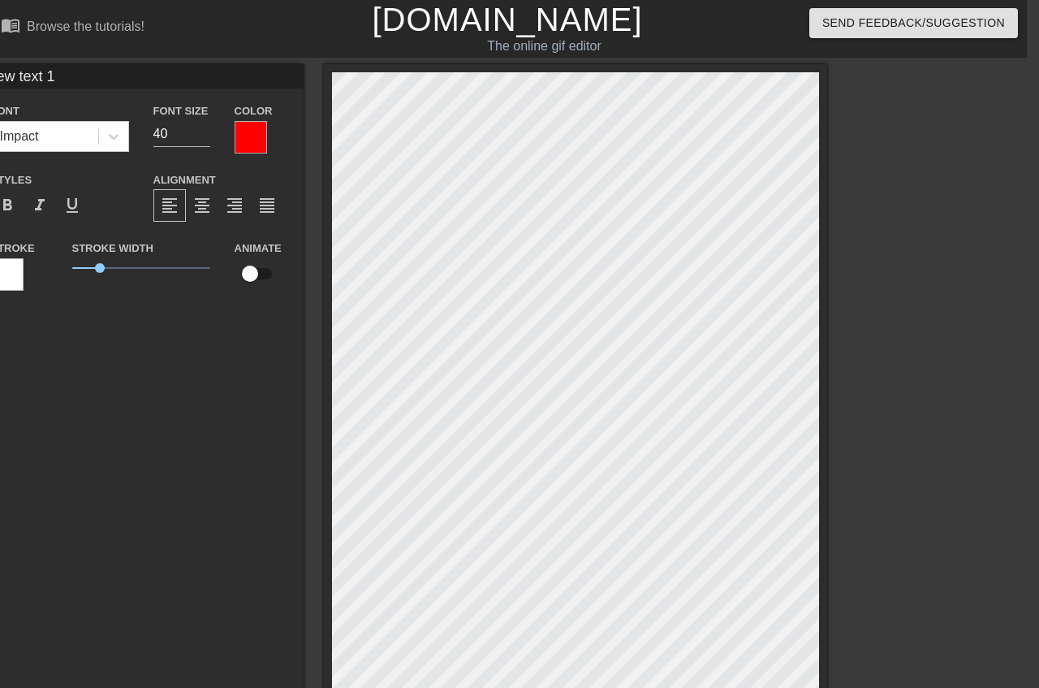
click at [60, 262] on div "Stroke" at bounding box center [19, 271] width 81 height 67
click at [24, 273] on div at bounding box center [7, 274] width 32 height 32
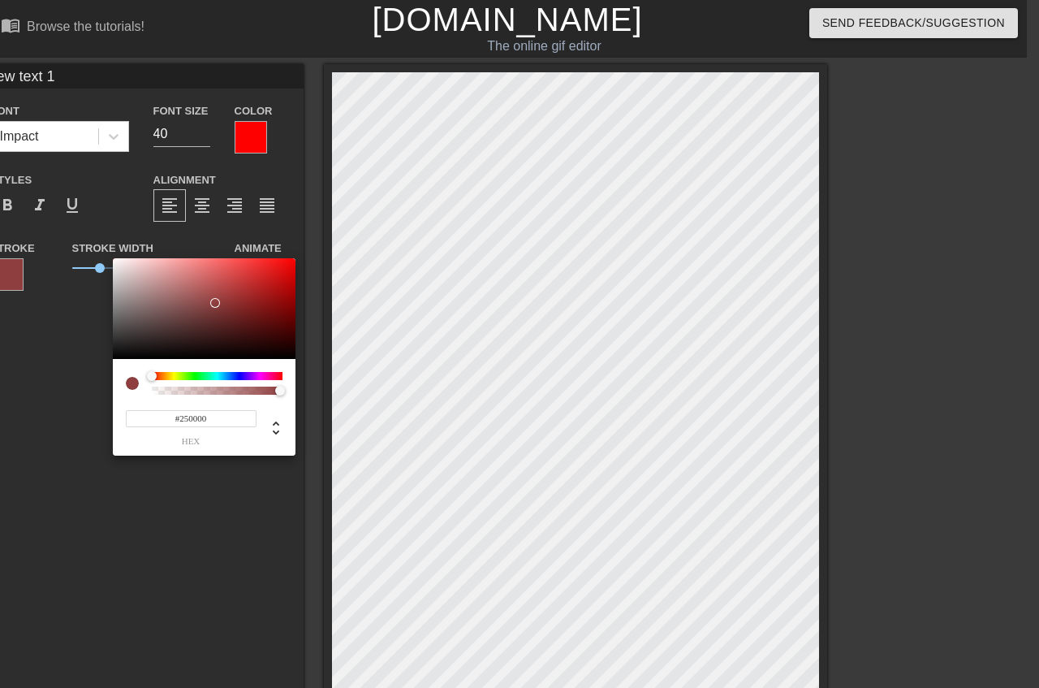
type input "#000000"
drag, startPoint x: 215, startPoint y: 303, endPoint x: 390, endPoint y: 387, distance: 194.6
click at [295, 359] on div at bounding box center [204, 308] width 183 height 101
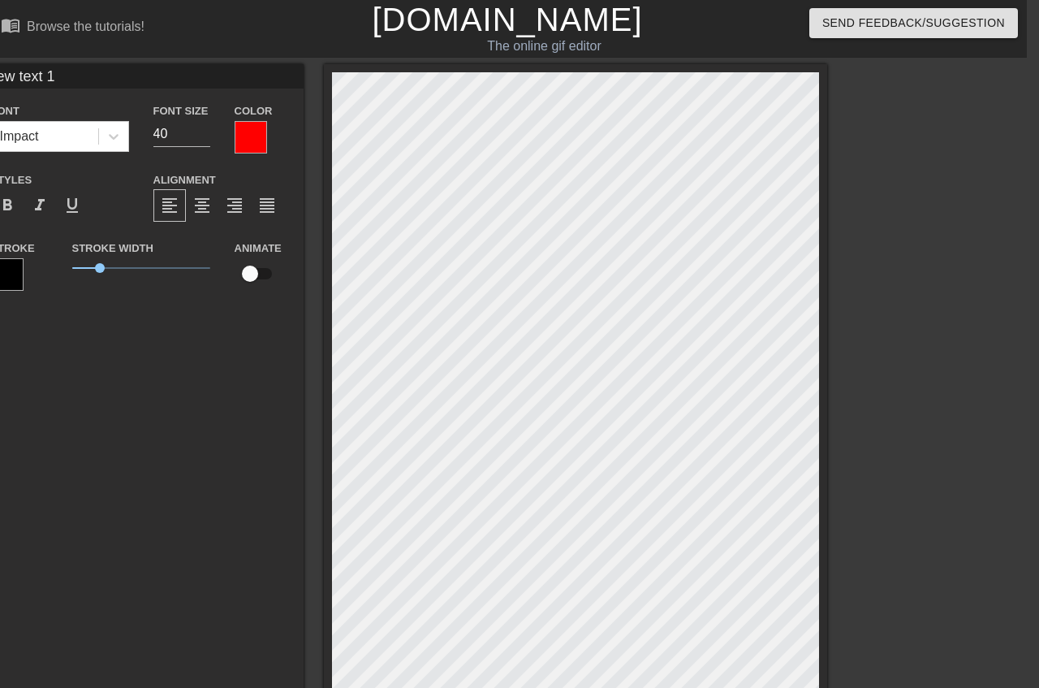
scroll to position [402, 12]
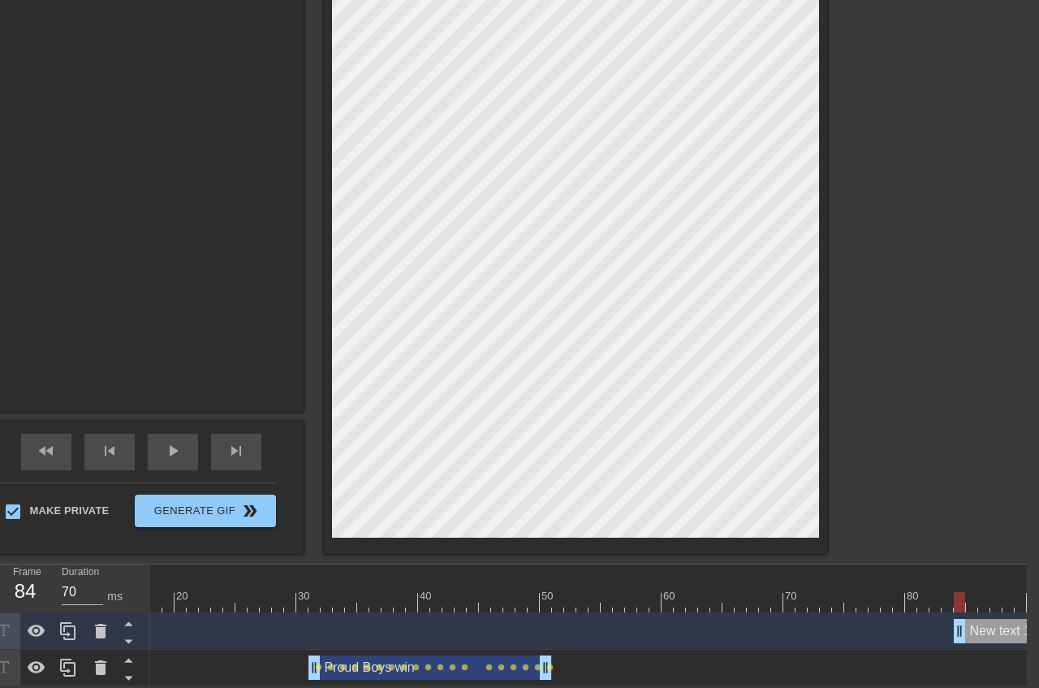
drag, startPoint x: 1017, startPoint y: 626, endPoint x: 951, endPoint y: 618, distance: 66.3
click at [951, 619] on div "New text 1 drag_handle drag_handle" at bounding box center [704, 631] width 1522 height 24
type input "60"
drag, startPoint x: 963, startPoint y: 636, endPoint x: 1000, endPoint y: 631, distance: 37.7
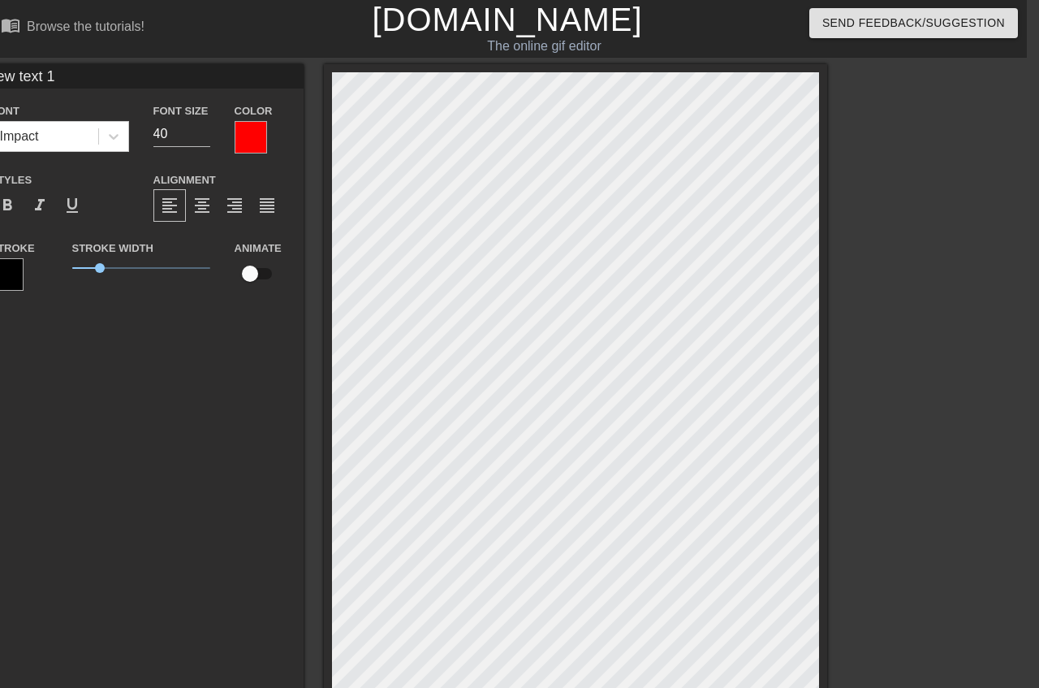
scroll to position [0, 2]
type input "l"
type textarea "l"
type input "lo"
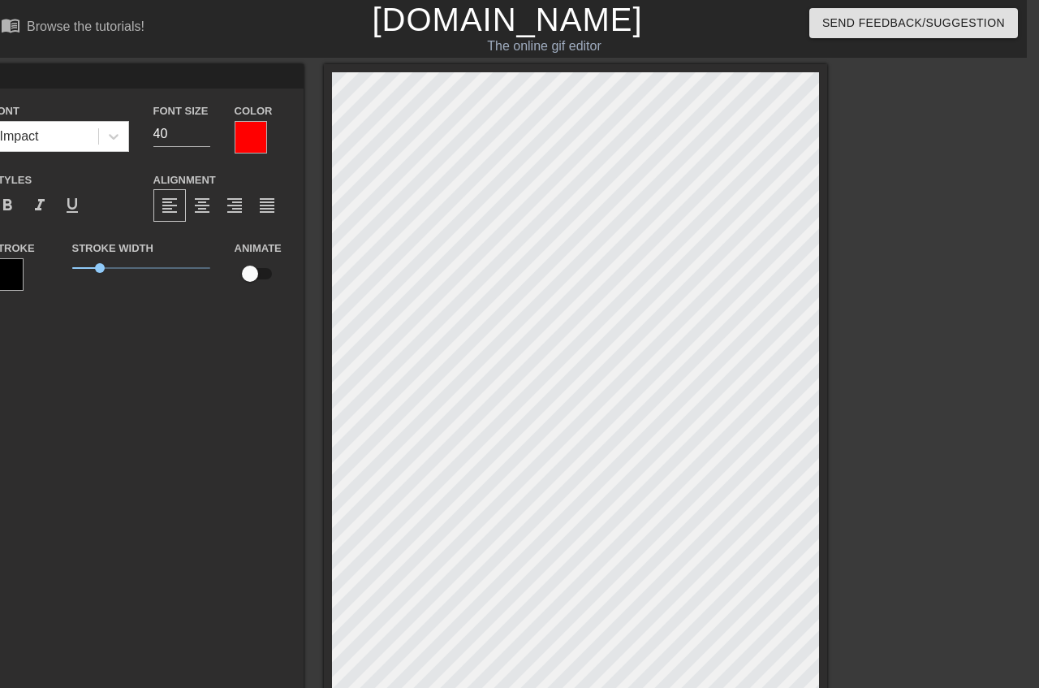
type textarea "lo"
type input "lol"
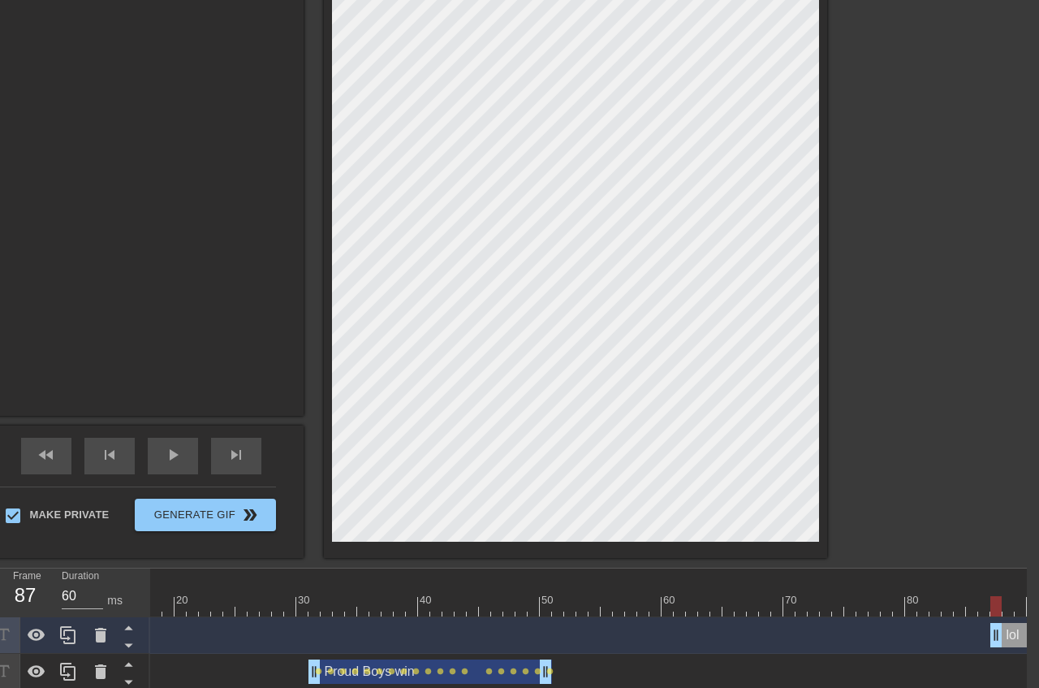
scroll to position [402, 12]
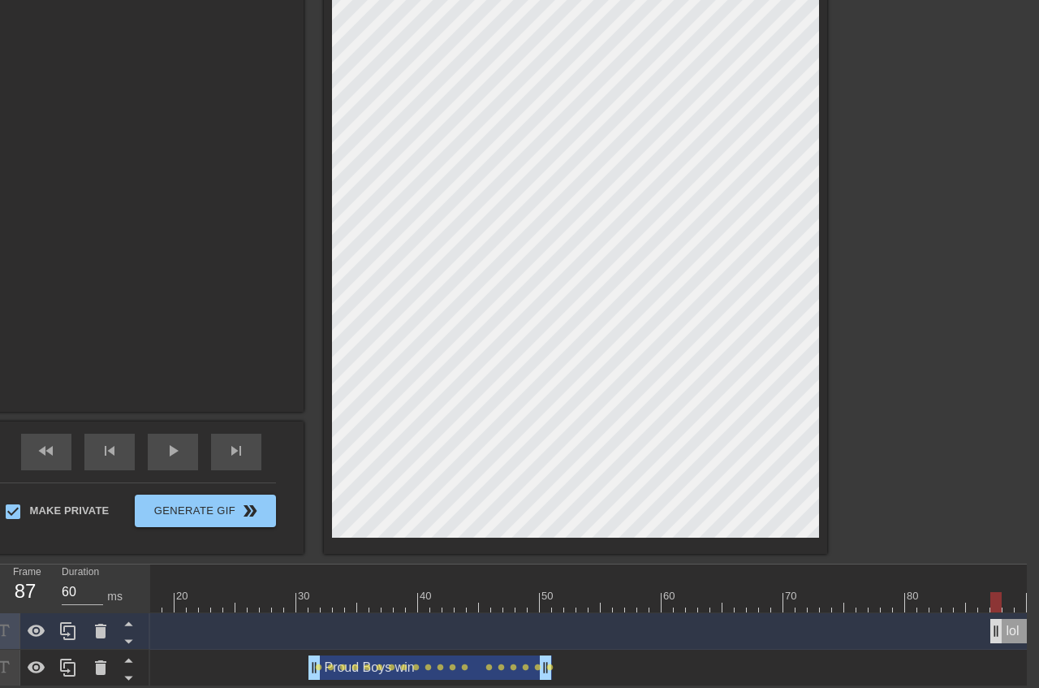
type textarea "lol"
drag, startPoint x: 996, startPoint y: 630, endPoint x: 973, endPoint y: 632, distance: 22.9
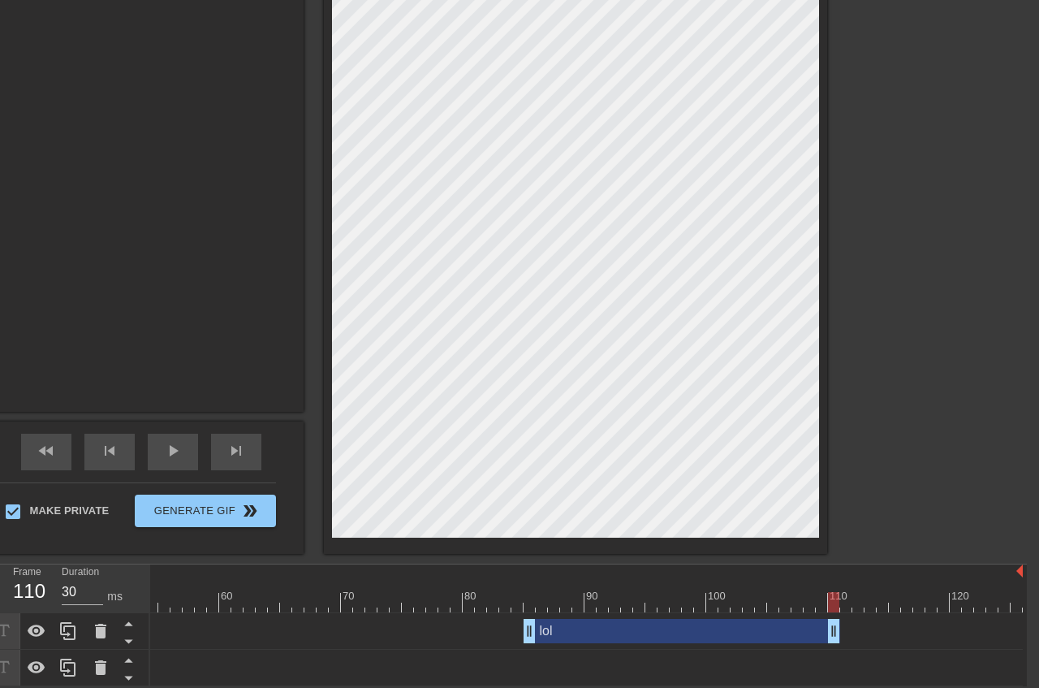
drag, startPoint x: 1018, startPoint y: 634, endPoint x: 834, endPoint y: 623, distance: 184.6
click at [834, 623] on div "lol drag_handle drag_handle" at bounding box center [682, 631] width 317 height 24
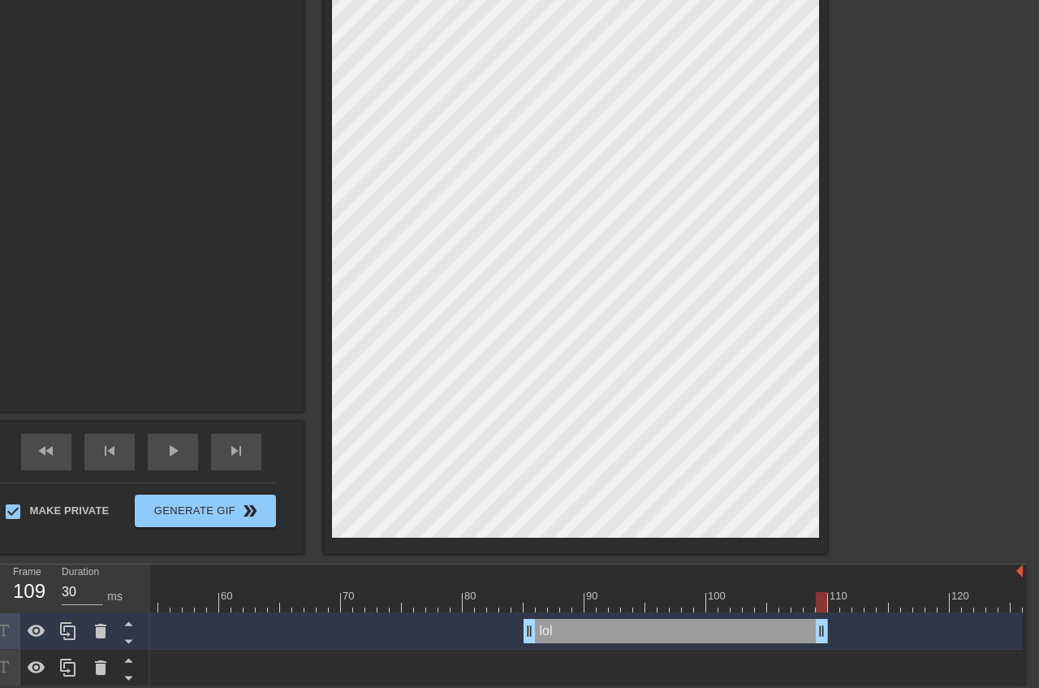
drag, startPoint x: 832, startPoint y: 624, endPoint x: 822, endPoint y: 625, distance: 9.8
click at [822, 625] on div "lol drag_handle drag_handle" at bounding box center [676, 631] width 304 height 24
click at [183, 448] on span "play_arrow" at bounding box center [172, 450] width 19 height 19
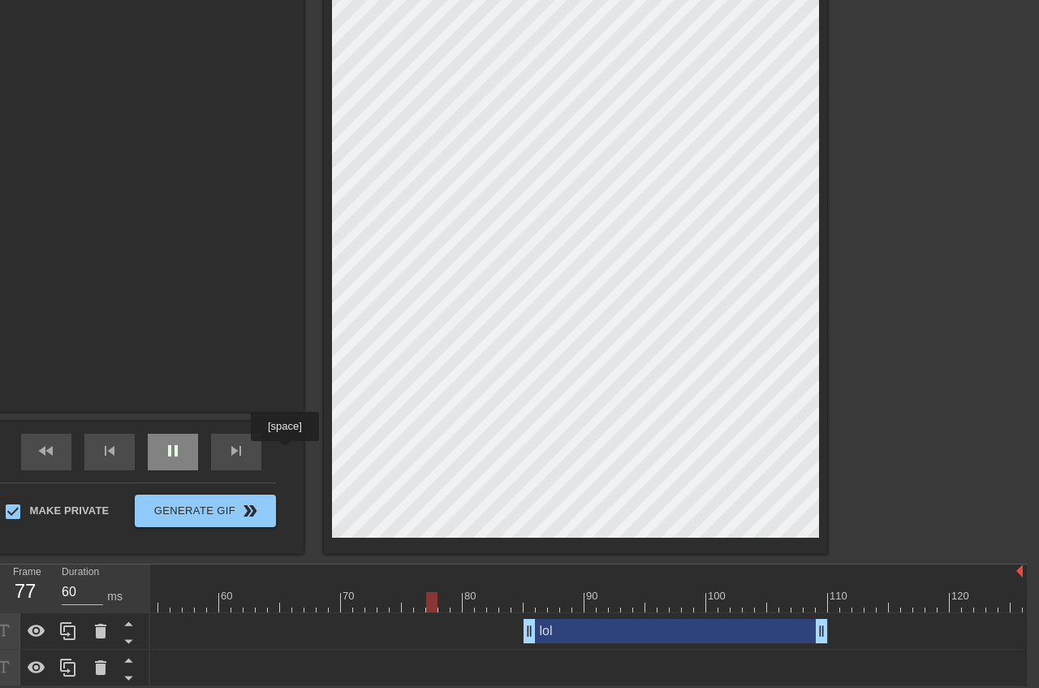
click at [198, 452] on div "pause" at bounding box center [173, 452] width 50 height 37
click at [618, 628] on div "lol drag_handle drag_handle" at bounding box center [676, 631] width 304 height 24
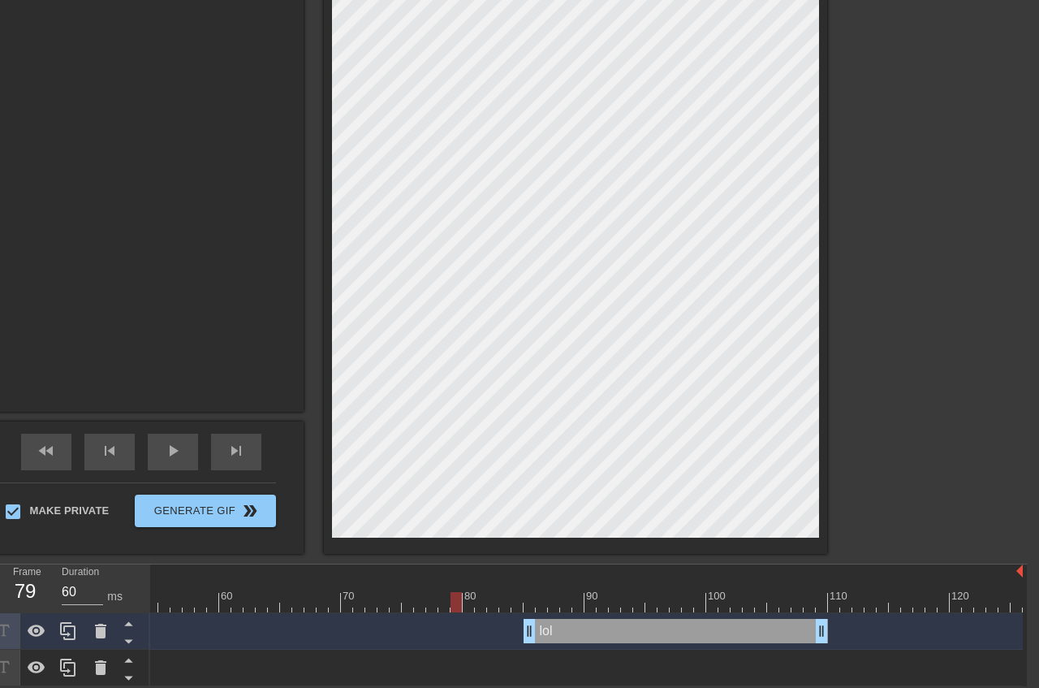
click at [616, 597] on div at bounding box center [262, 602] width 1522 height 20
type input "30"
click at [532, 606] on div at bounding box center [262, 602] width 1522 height 20
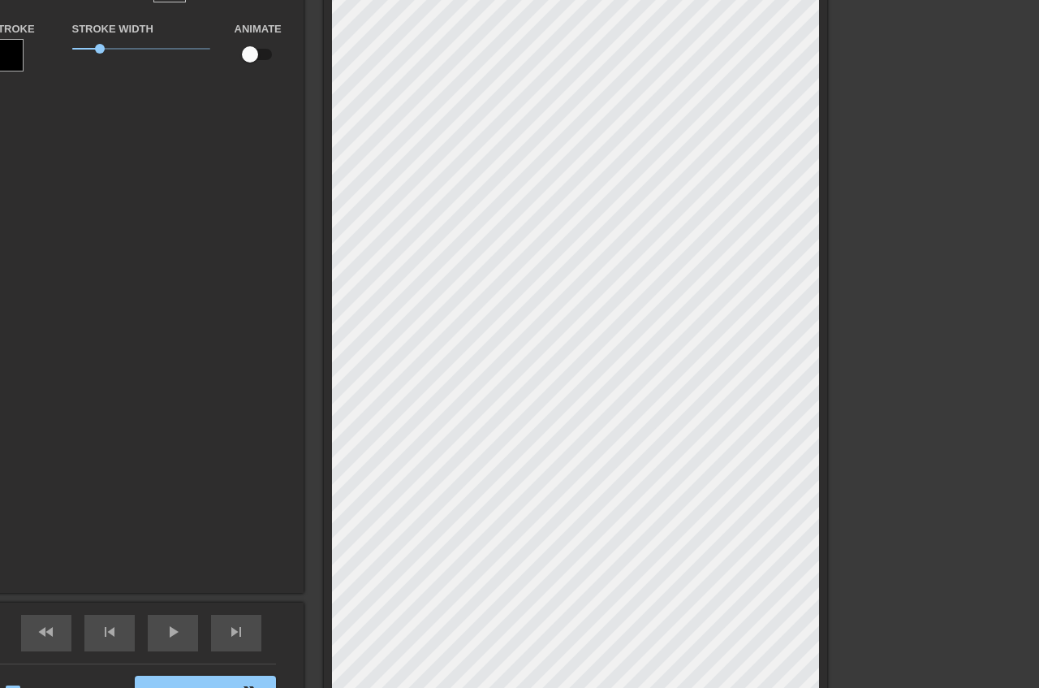
scroll to position [0, 12]
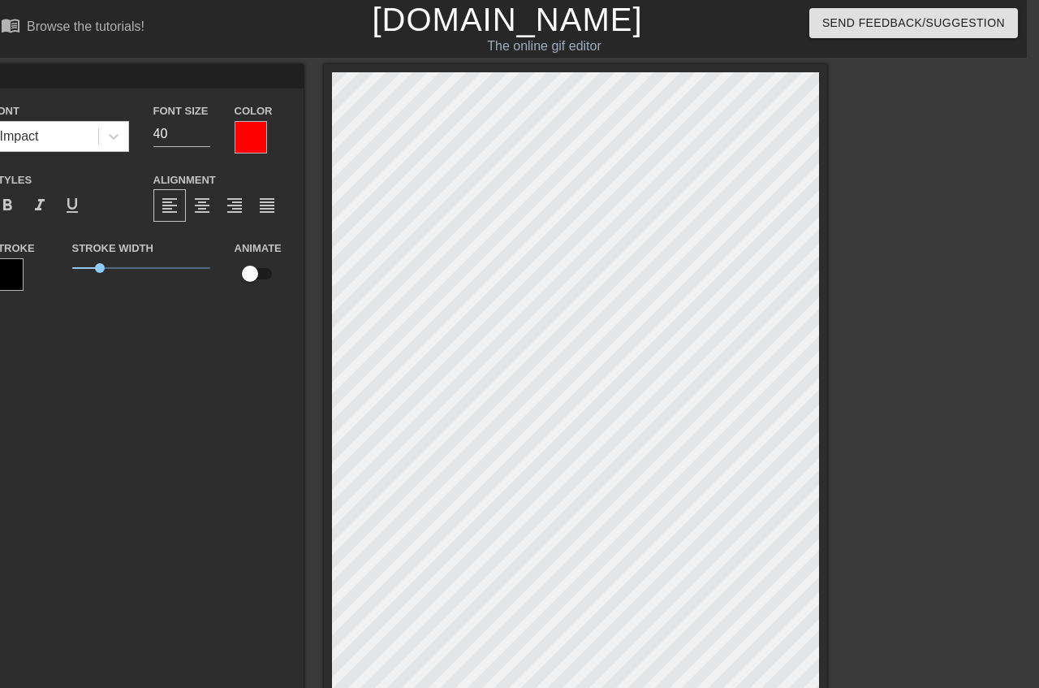
type input "g"
type textarea "g"
type input "ge"
type textarea "ge"
type input "get"
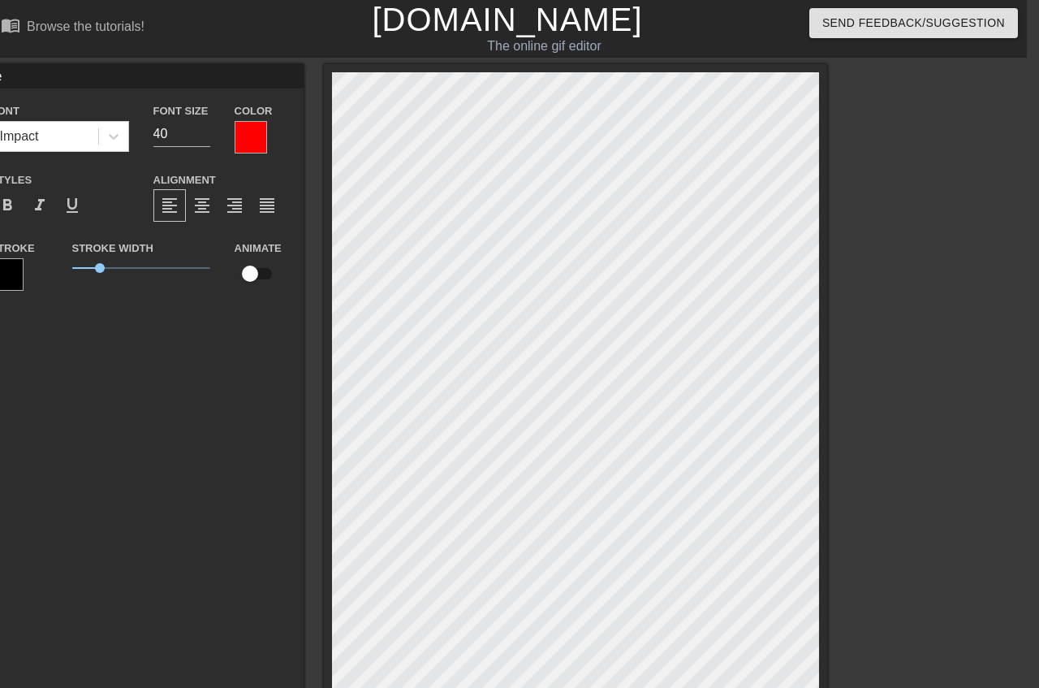
type textarea "get"
type input "get"
type textarea "get"
type input "get c"
type textarea "get c"
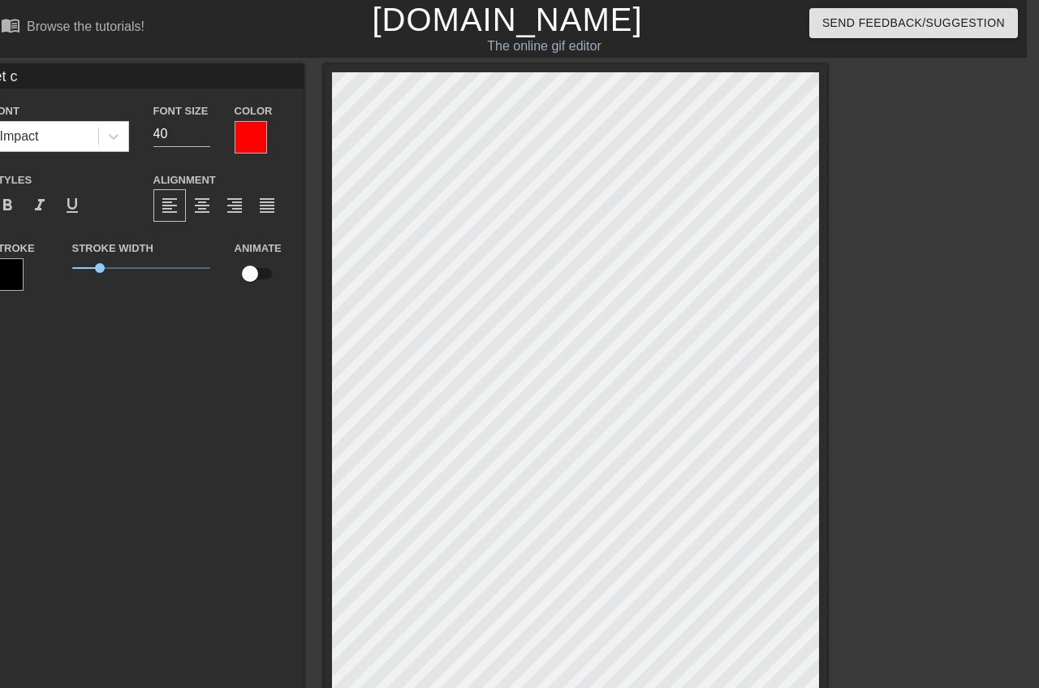
type input "get cu"
type textarea "get cu"
type input "get cue"
type textarea "get cue"
type input "get cuek"
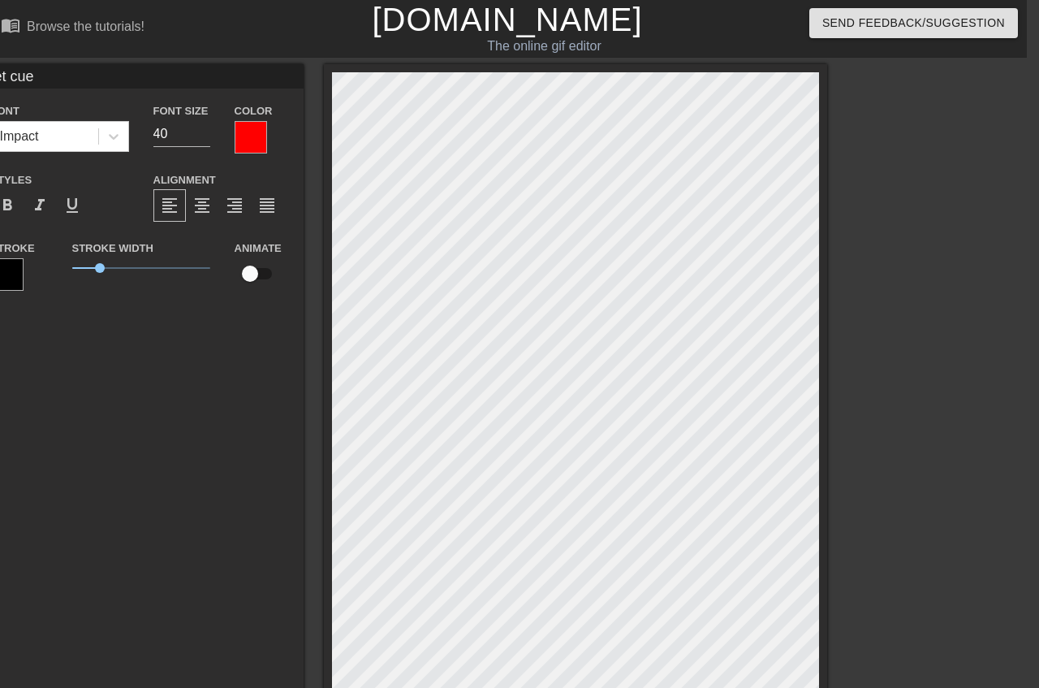
type textarea "get cuek"
type input "get cuekd"
type textarea "get cuekd"
type input "get cuek"
type textarea "get cuek"
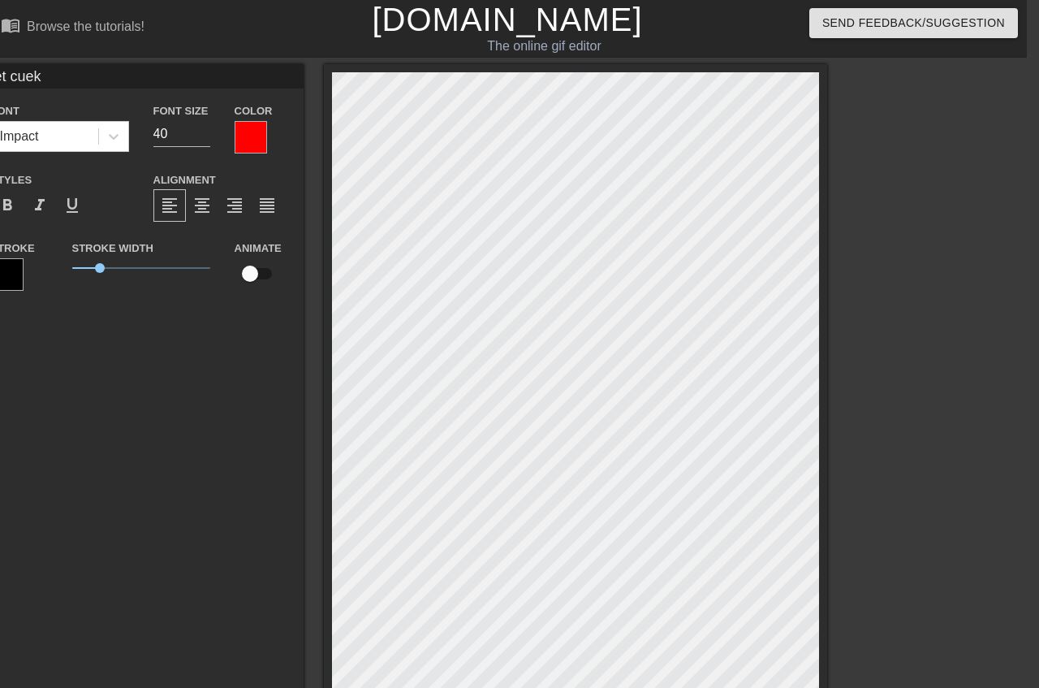
type input "get cue"
type textarea "get cue"
type input "get cu"
type textarea "get cu"
type input "get cuc"
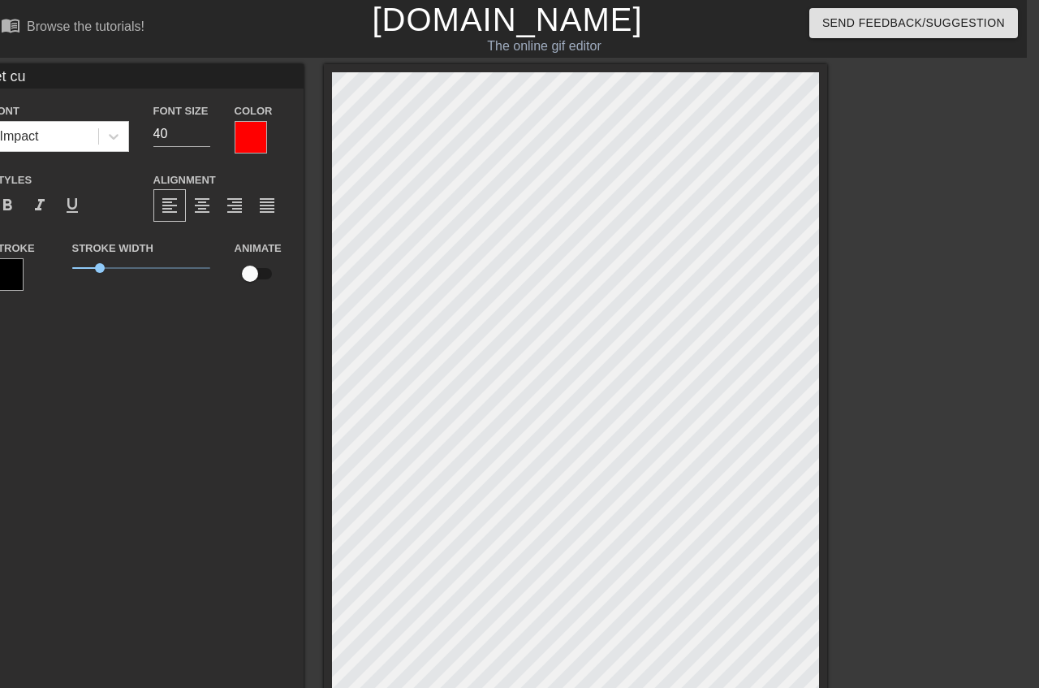
type textarea "get cuc"
type input "get cuck"
type textarea "get cuck"
type input "get cucke"
type textarea "get cucke"
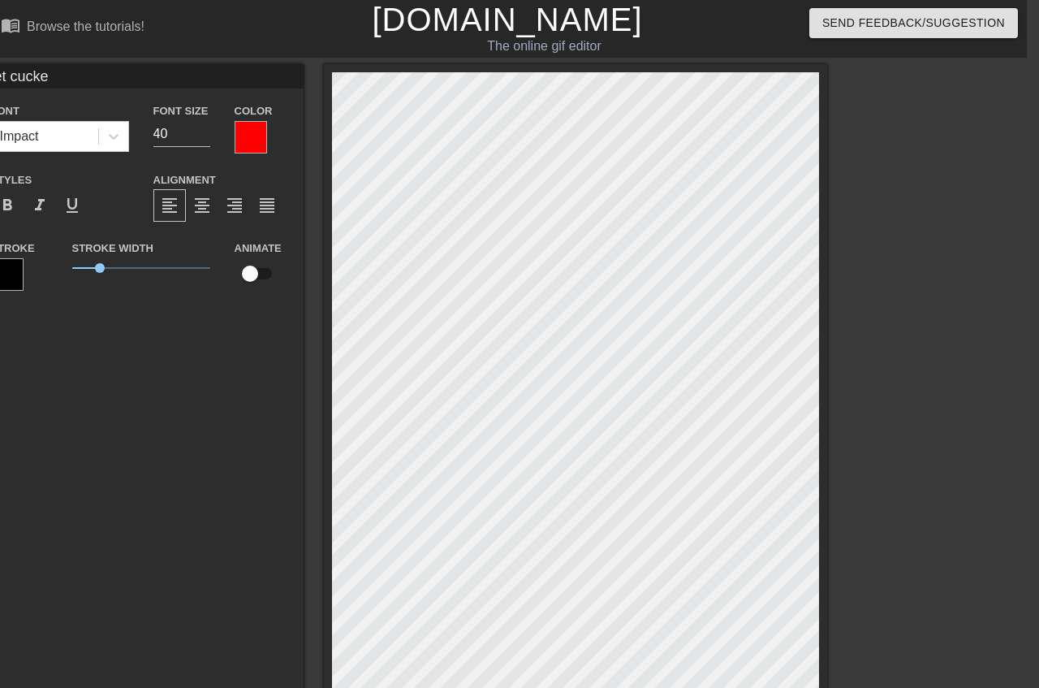
type input "get cucked"
type textarea "get cucked"
type input "get cucked"
type textarea "get cucked"
type input "get cucked l"
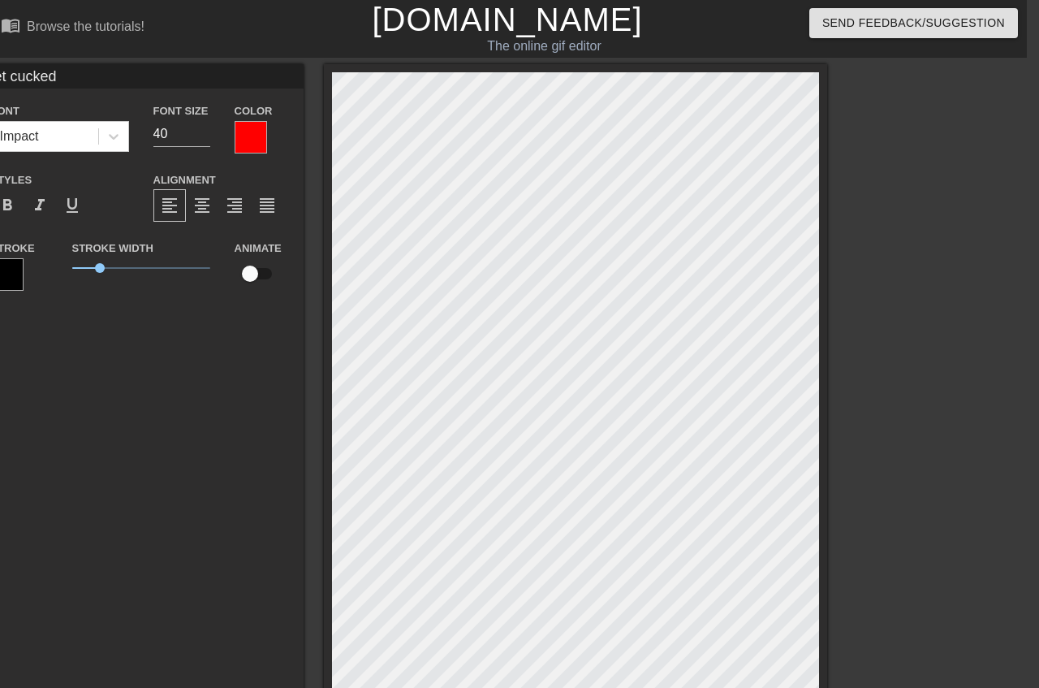
type textarea "get cucked l"
type input "get cucked lo"
type textarea "get cucked lo"
type input "get cucked lol"
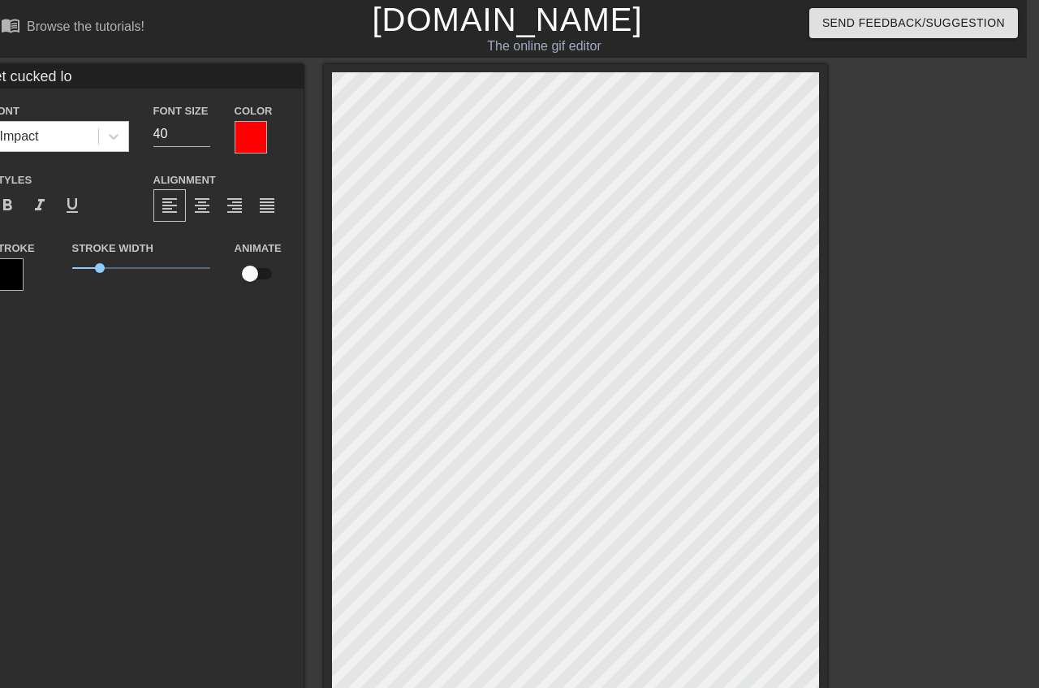
type textarea "get cucked lol"
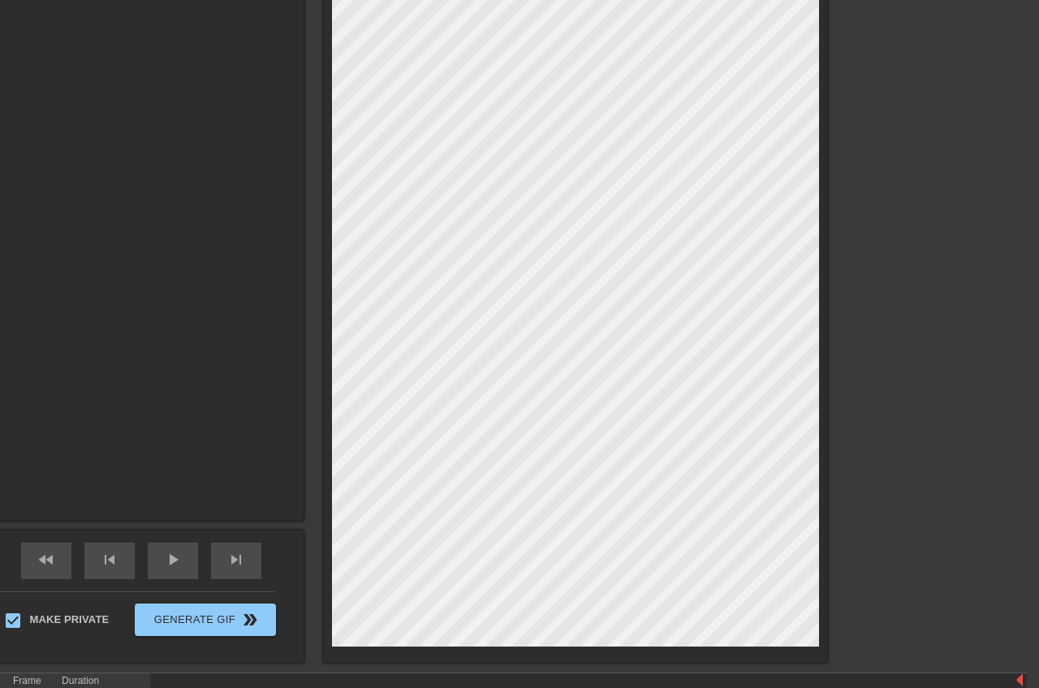
scroll to position [0, 12]
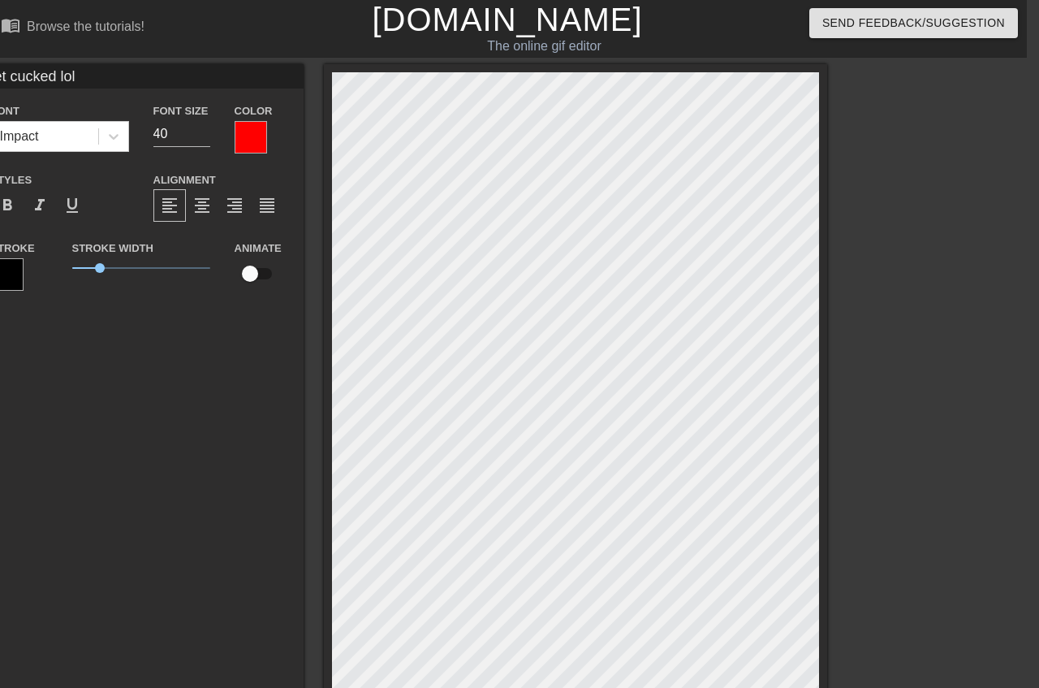
click at [296, 274] on input "checkbox" at bounding box center [250, 273] width 93 height 31
checkbox input "true"
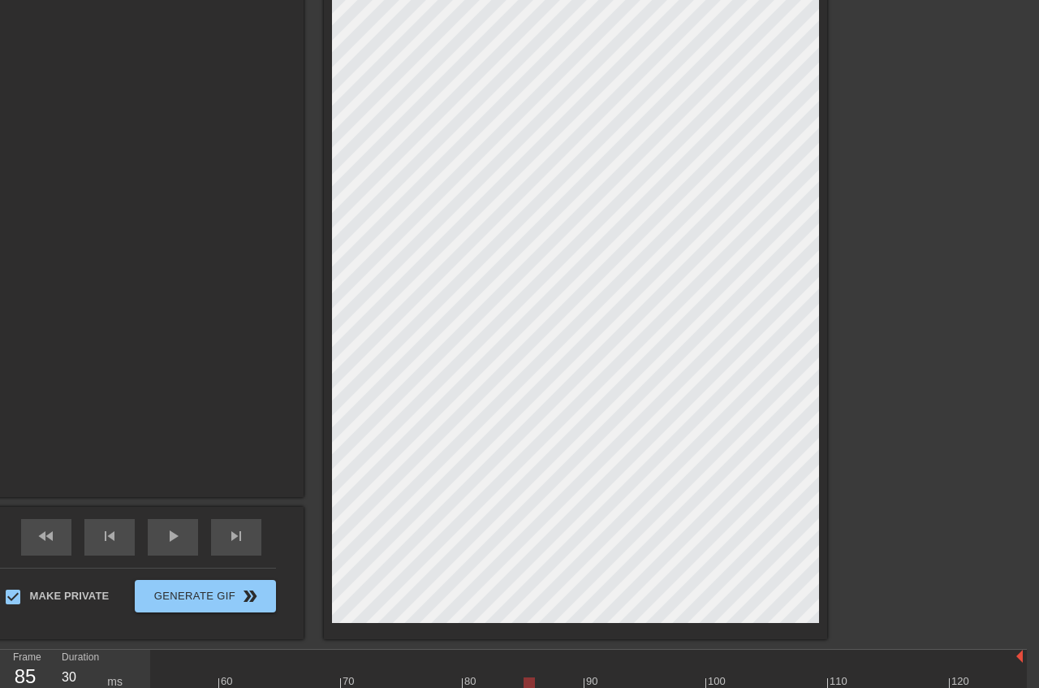
scroll to position [331, 12]
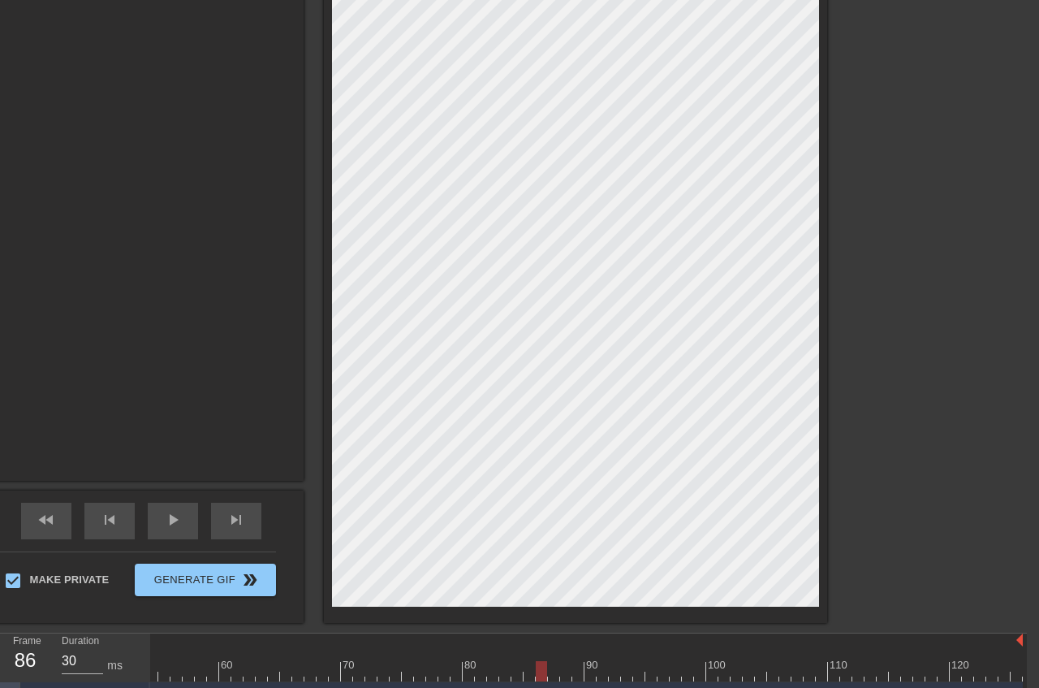
click at [541, 670] on div at bounding box center [262, 671] width 1522 height 20
click at [554, 668] on div at bounding box center [262, 671] width 1522 height 20
click at [564, 671] on div at bounding box center [262, 671] width 1522 height 20
click at [576, 667] on div at bounding box center [262, 671] width 1522 height 20
click at [590, 666] on div at bounding box center [262, 671] width 1522 height 20
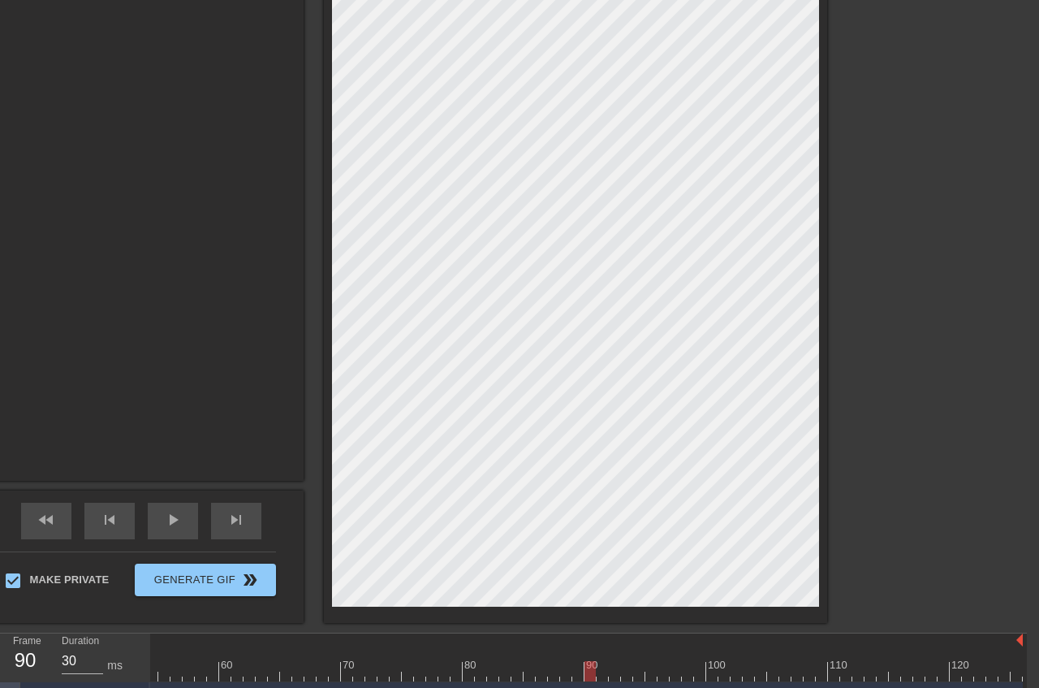
click at [603, 675] on div at bounding box center [262, 671] width 1522 height 20
click at [615, 667] on div at bounding box center [262, 671] width 1522 height 20
click at [628, 666] on div at bounding box center [262, 671] width 1522 height 20
click at [641, 674] on div at bounding box center [262, 671] width 1522 height 20
click at [649, 674] on div at bounding box center [262, 671] width 1522 height 20
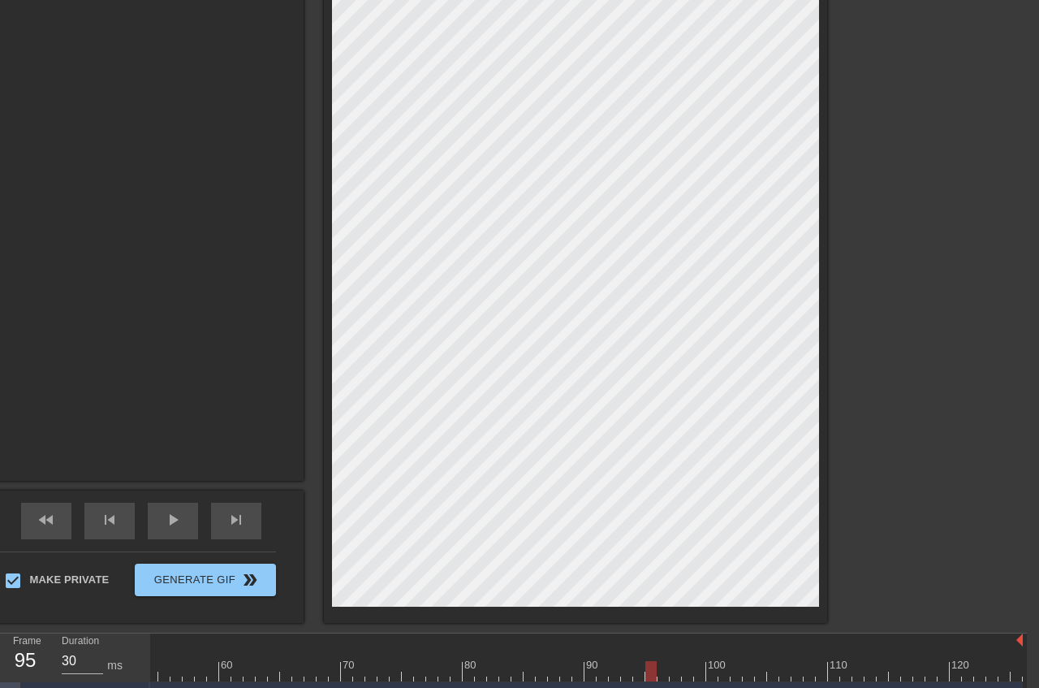
click at [662, 677] on div at bounding box center [262, 671] width 1522 height 20
click at [672, 670] on div at bounding box center [262, 671] width 1522 height 20
click at [685, 671] on div at bounding box center [262, 671] width 1522 height 20
click at [700, 670] on div at bounding box center [262, 671] width 1522 height 20
click at [711, 670] on div at bounding box center [262, 671] width 1522 height 20
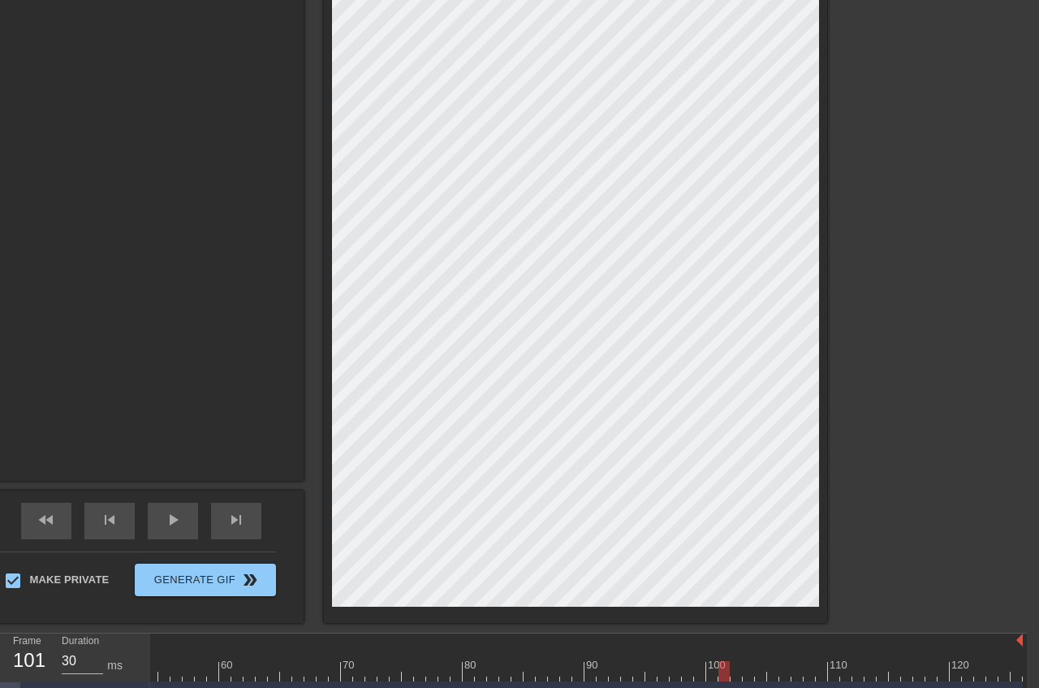
click at [726, 670] on div at bounding box center [262, 671] width 1522 height 20
click at [735, 673] on div at bounding box center [262, 671] width 1522 height 20
click at [748, 673] on div at bounding box center [262, 671] width 1522 height 20
click at [761, 670] on div at bounding box center [262, 671] width 1522 height 20
click at [770, 670] on div at bounding box center [262, 671] width 1522 height 20
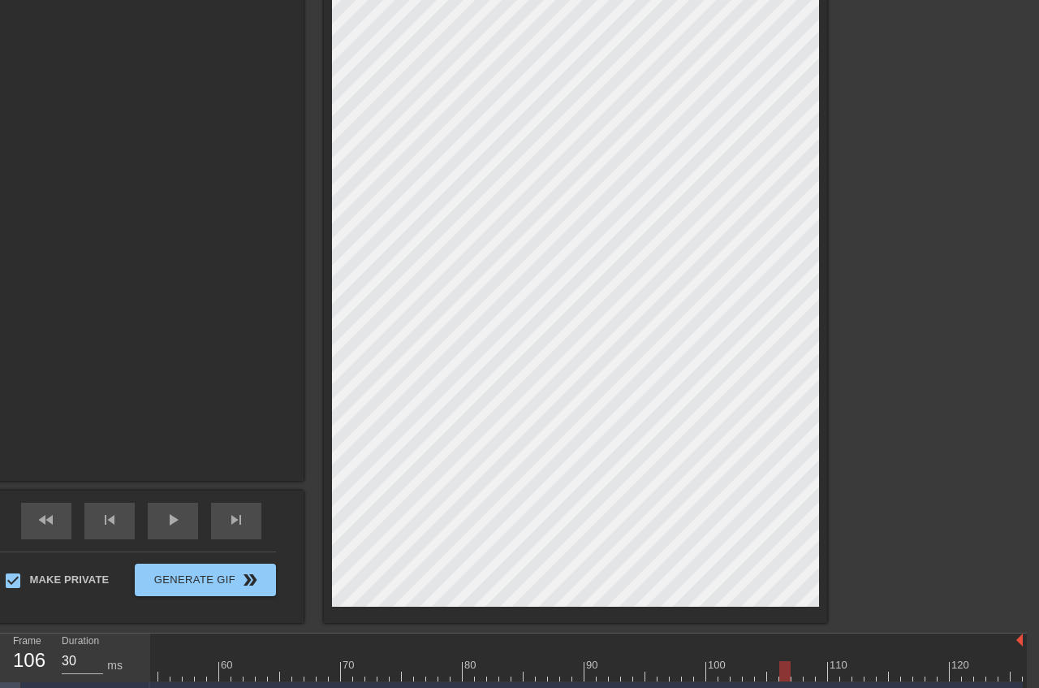
click at [783, 666] on div at bounding box center [262, 671] width 1522 height 20
click at [800, 671] on div at bounding box center [262, 671] width 1522 height 20
click at [809, 672] on div at bounding box center [262, 671] width 1522 height 20
click at [820, 672] on div at bounding box center [262, 671] width 1522 height 20
click at [833, 669] on div at bounding box center [262, 671] width 1522 height 20
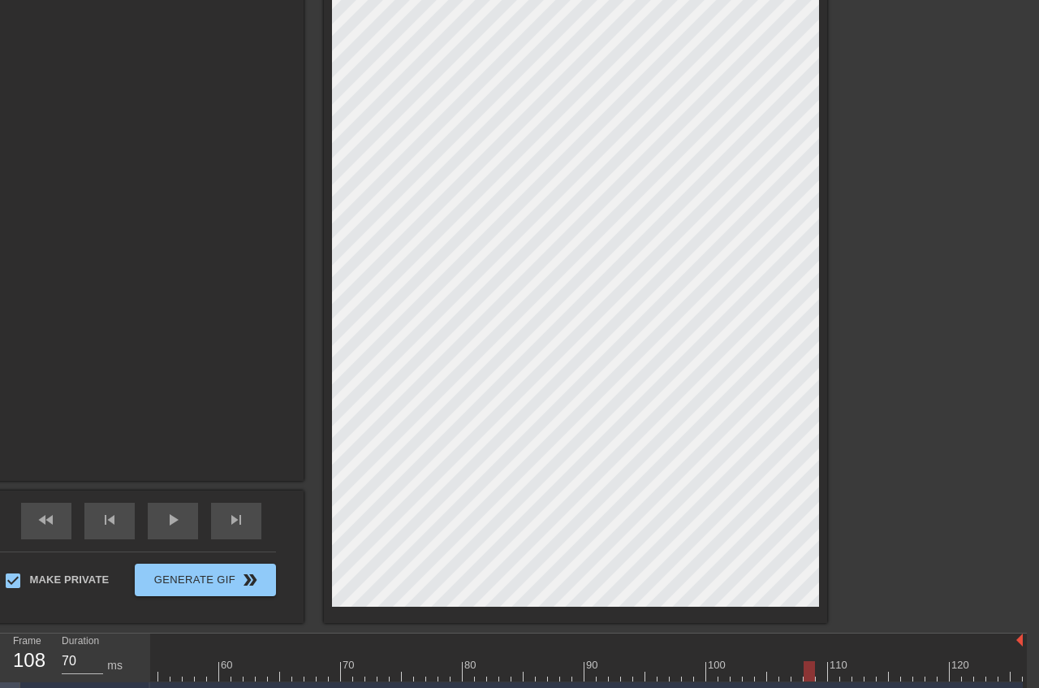
click at [809, 671] on div at bounding box center [262, 671] width 1522 height 20
click at [193, 524] on div "fast_rewind skip_previous play_arrow skip_next" at bounding box center [141, 520] width 265 height 61
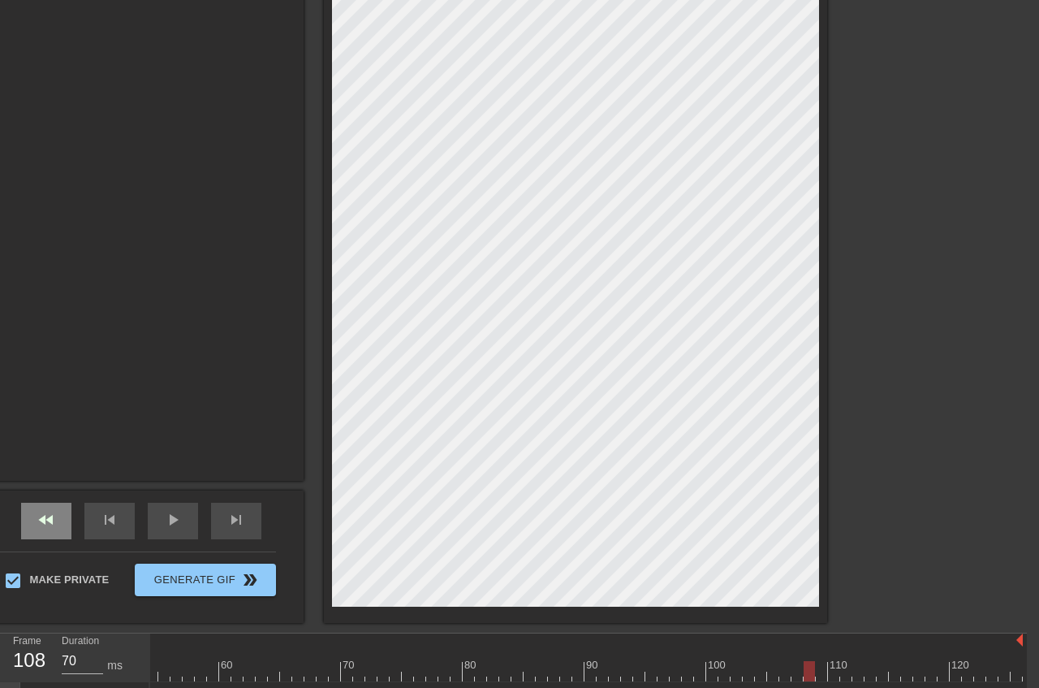
click at [71, 530] on div "fast_rewind" at bounding box center [46, 521] width 50 height 37
click at [274, 538] on div "fast_rewind skip_previous play_arrow skip_next" at bounding box center [141, 520] width 265 height 61
click at [183, 510] on span "play_arrow" at bounding box center [172, 519] width 19 height 19
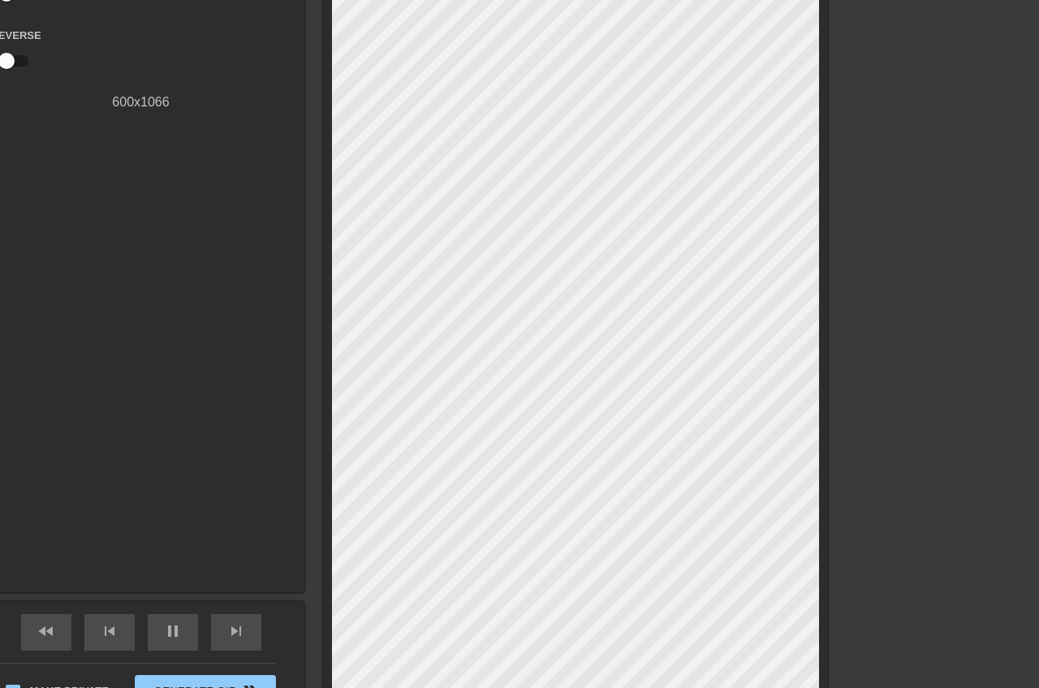
scroll to position [402, 12]
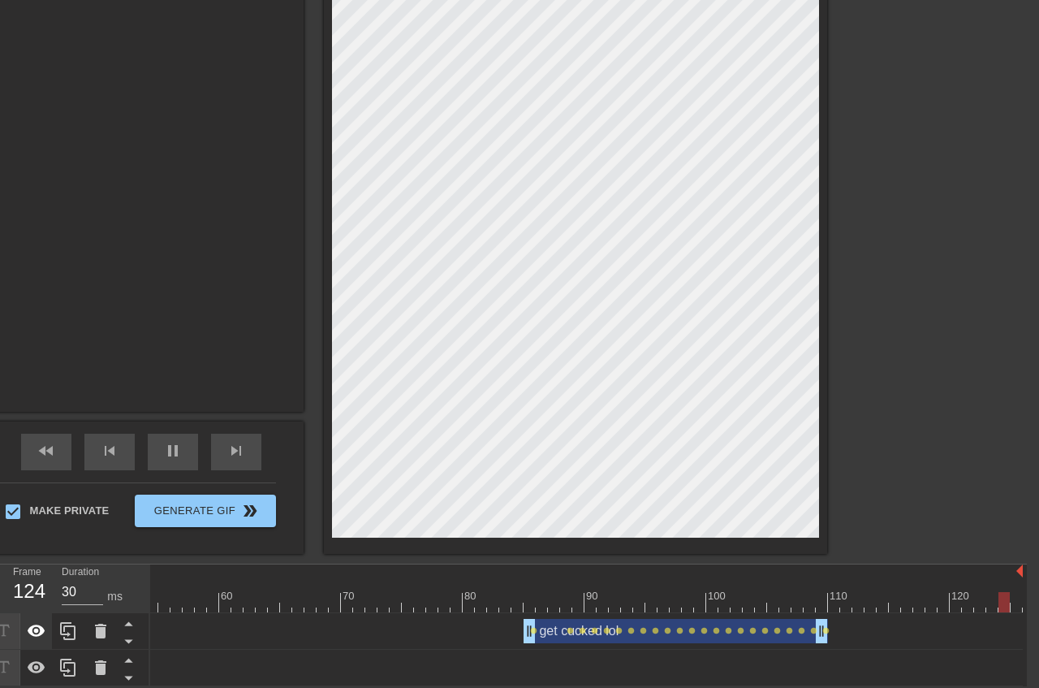
click at [32, 632] on icon at bounding box center [37, 630] width 18 height 12
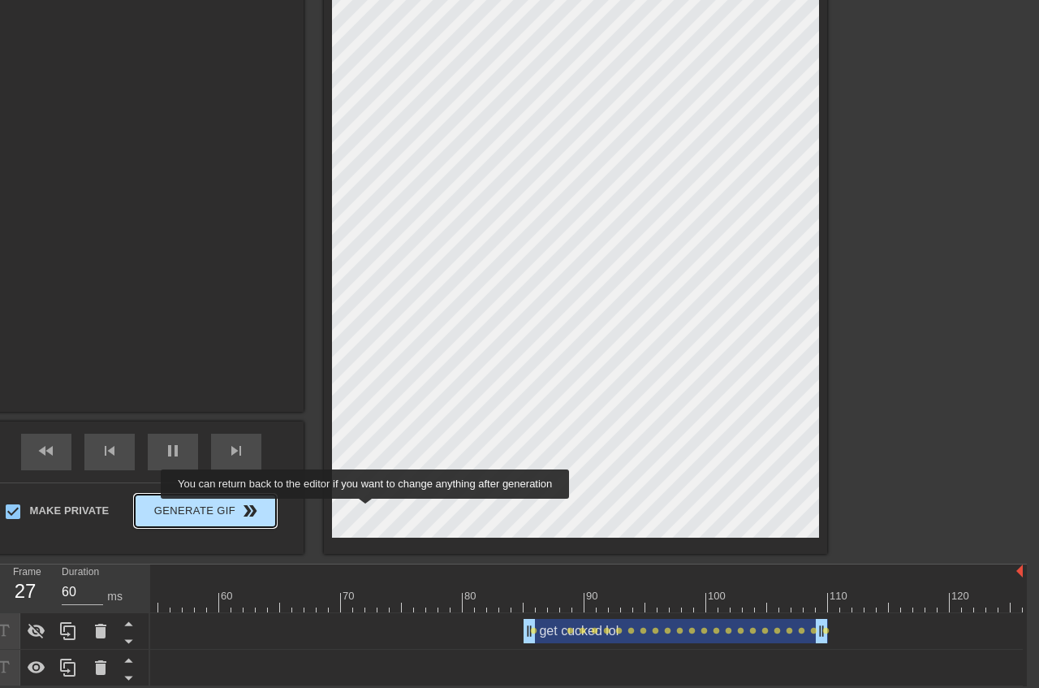
type input "30"
click at [260, 510] on span "double_arrow" at bounding box center [249, 510] width 19 height 19
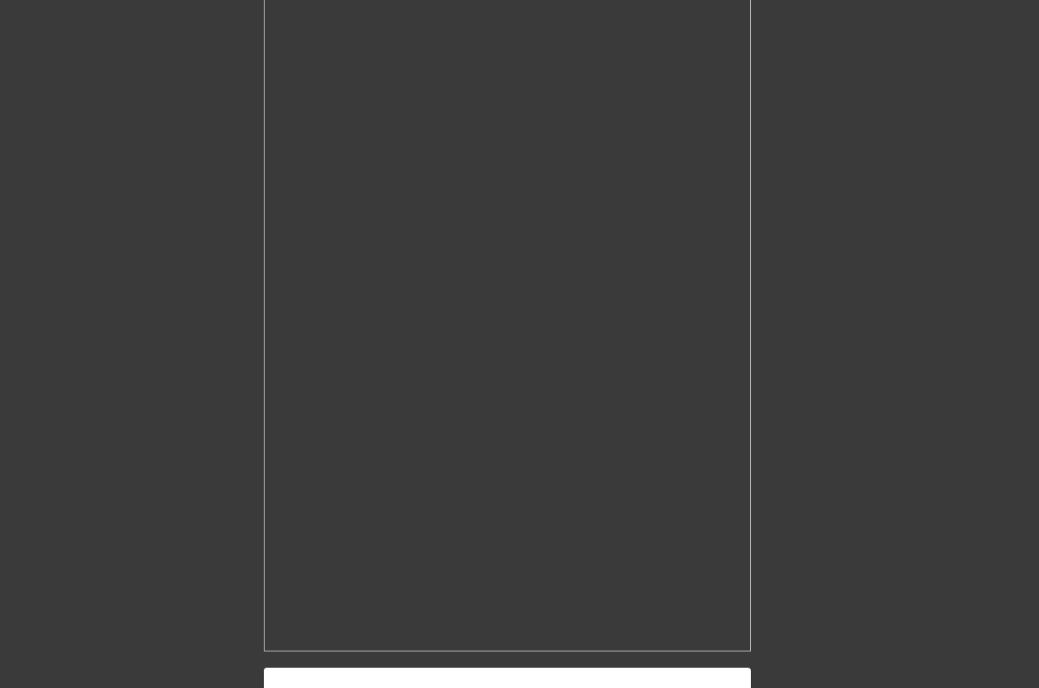
scroll to position [465, 12]
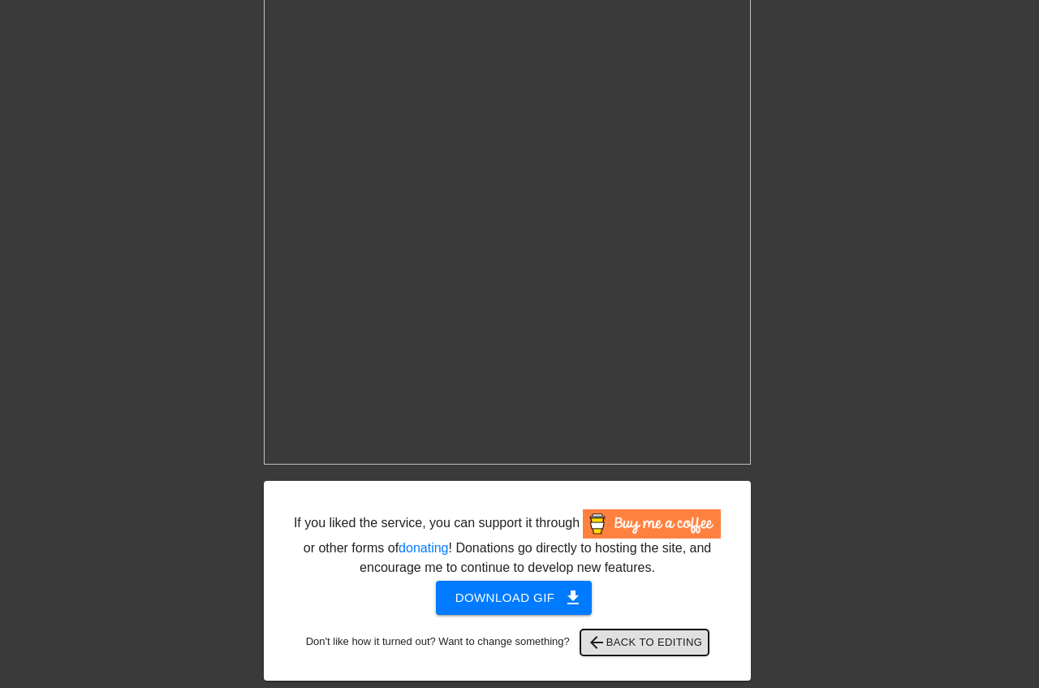
click at [676, 649] on span "arrow_back Back to Editing" at bounding box center [645, 641] width 116 height 19
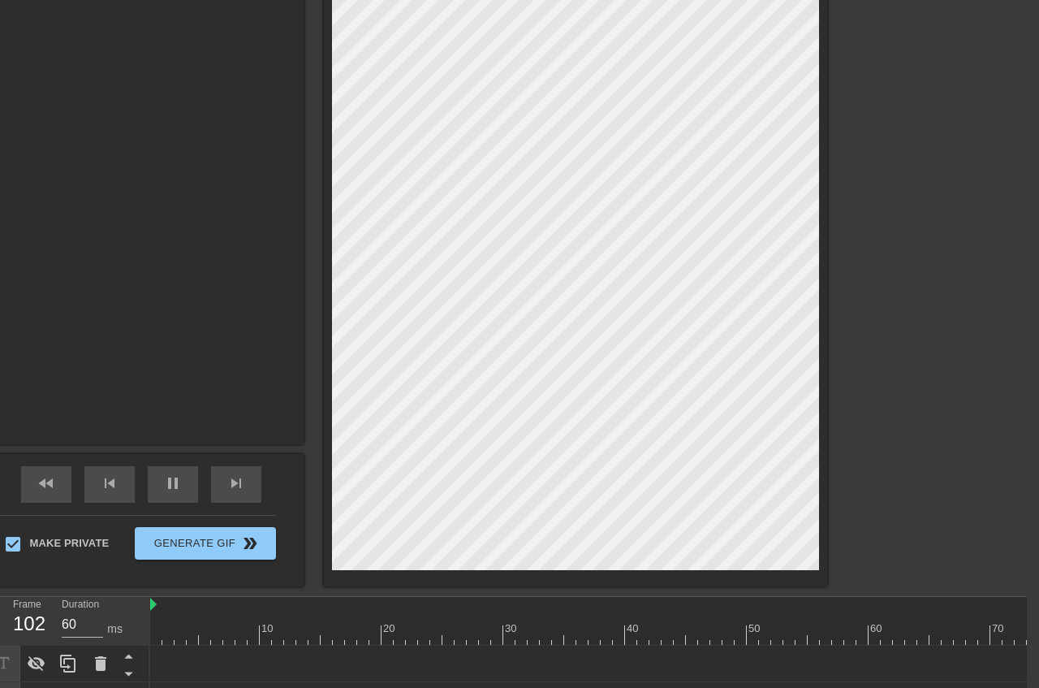
scroll to position [402, 12]
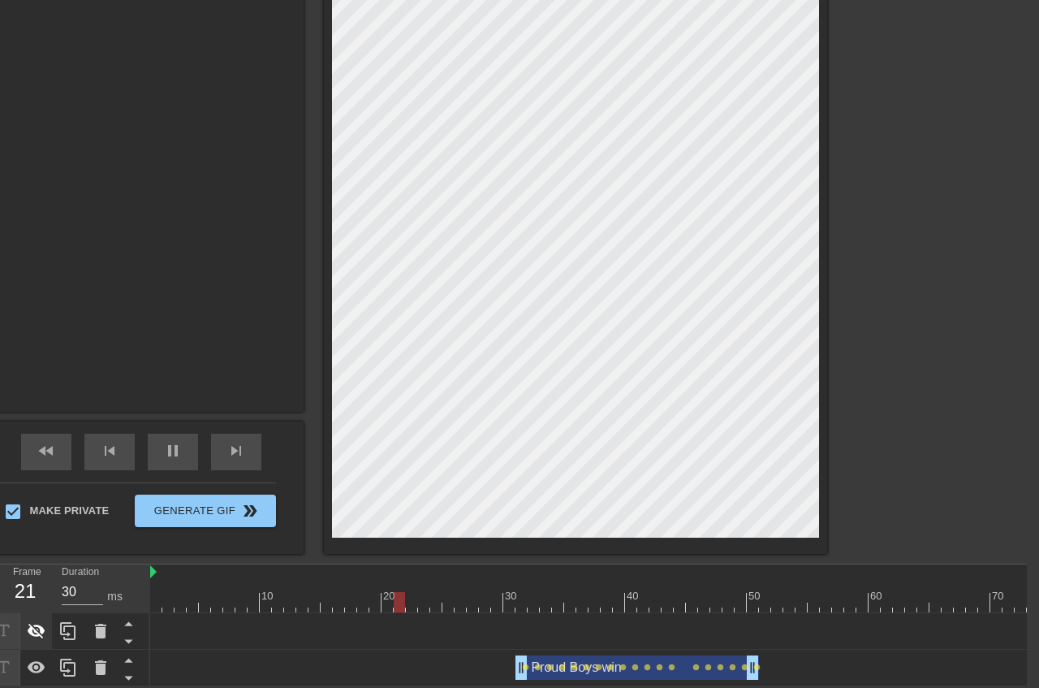
click at [28, 632] on icon at bounding box center [37, 630] width 18 height 15
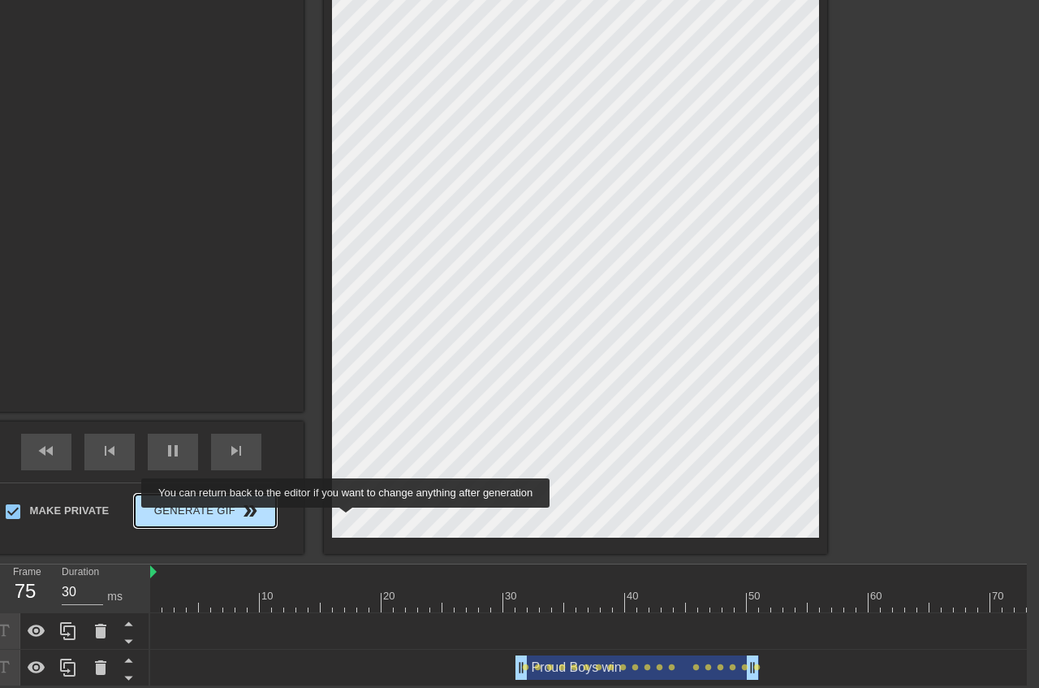
type input "60"
click at [275, 519] on button "Generate Gif double_arrow" at bounding box center [205, 510] width 140 height 32
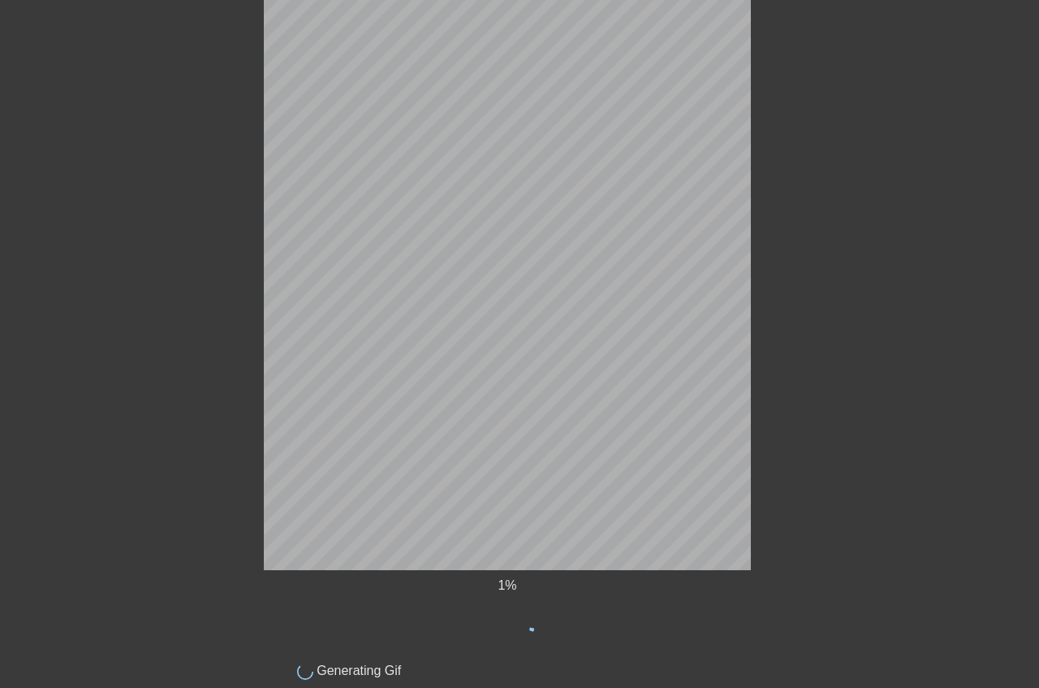
scroll to position [0, 12]
